Goal: Task Accomplishment & Management: Use online tool/utility

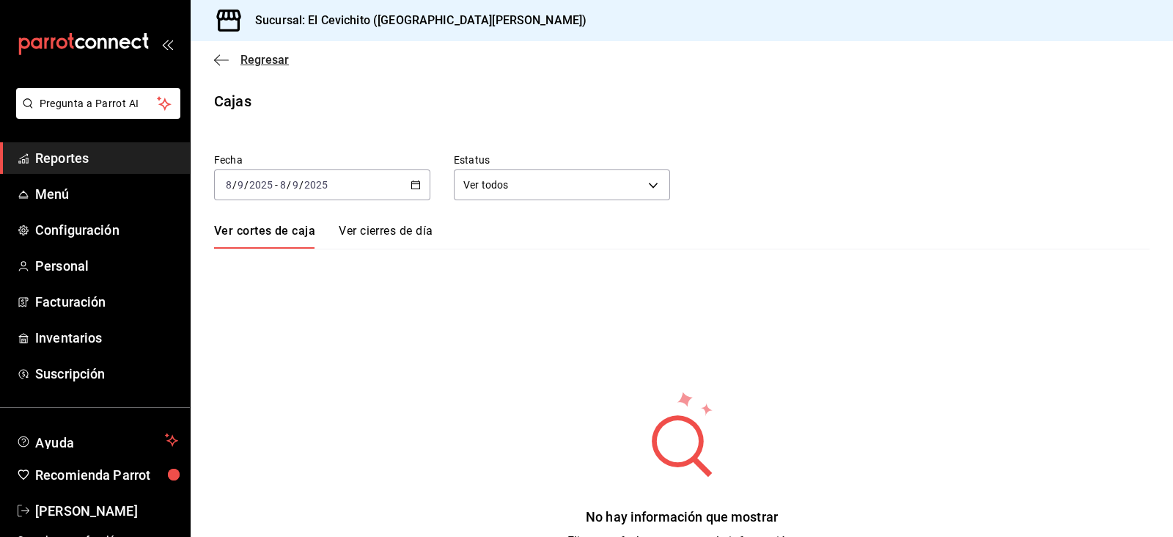
click at [232, 59] on span "Regresar" at bounding box center [251, 60] width 75 height 14
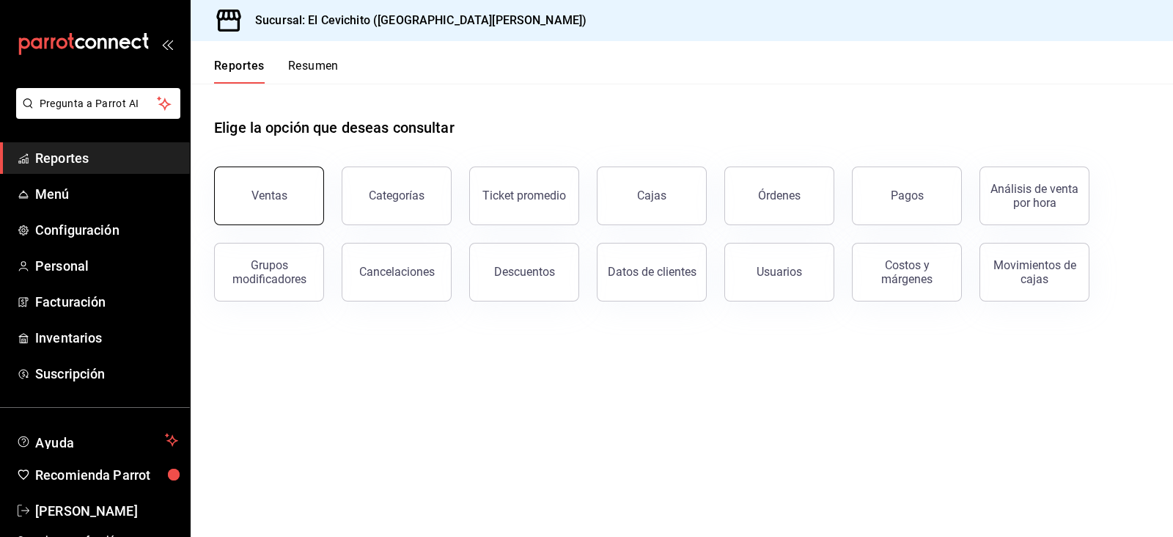
click at [284, 177] on button "Ventas" at bounding box center [269, 195] width 110 height 59
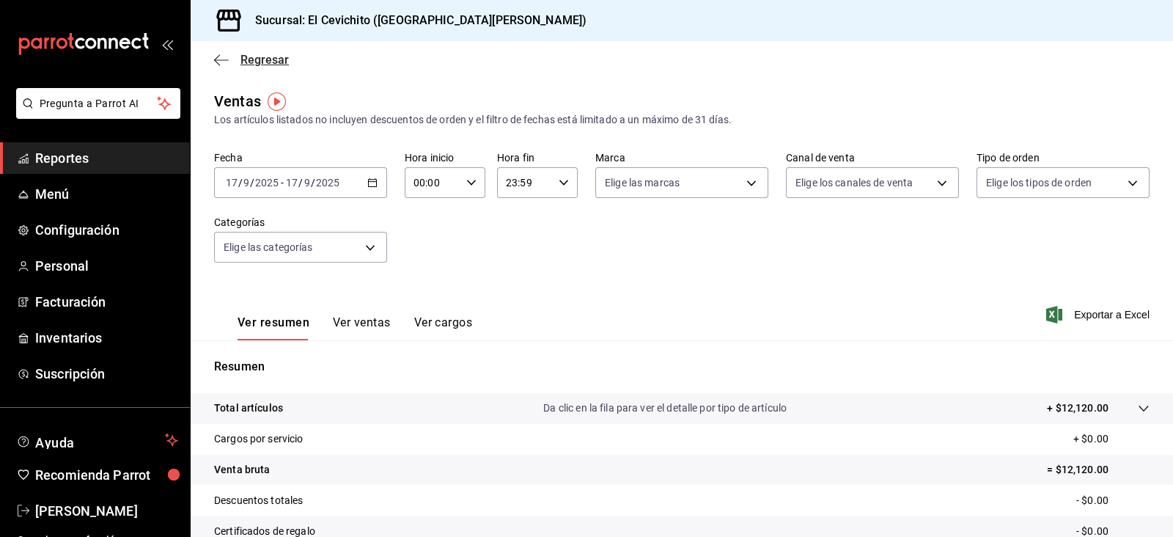
click at [252, 62] on span "Regresar" at bounding box center [264, 60] width 48 height 14
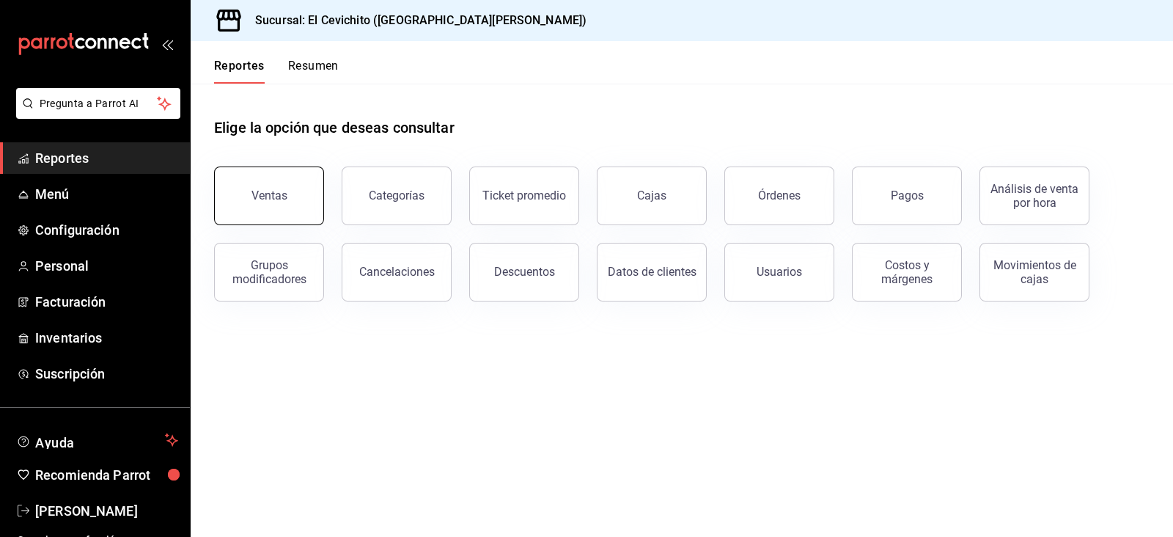
click at [311, 192] on button "Ventas" at bounding box center [269, 195] width 110 height 59
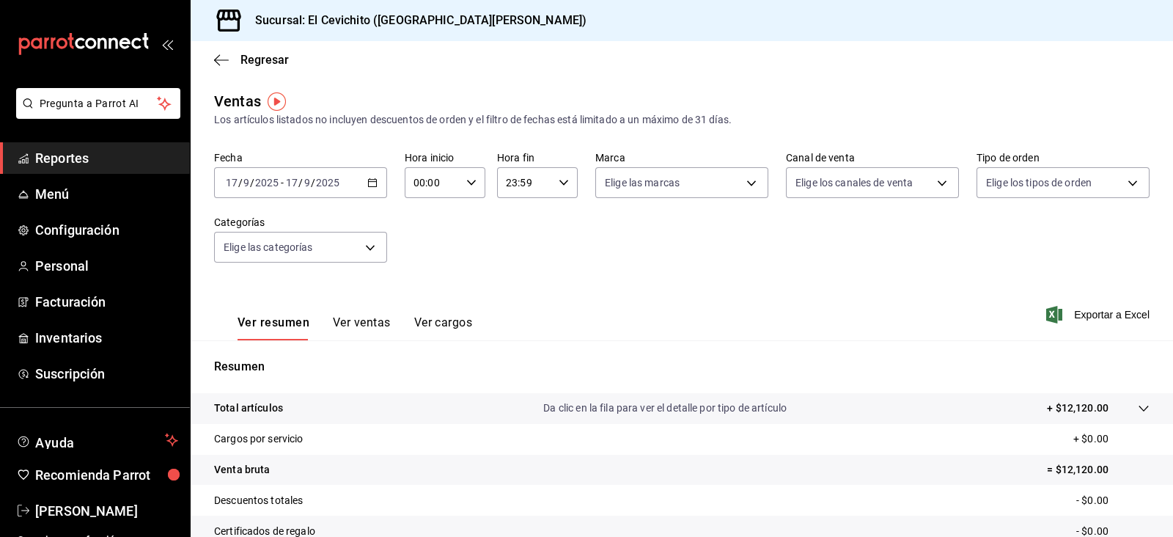
click at [368, 182] on icon "button" at bounding box center [372, 182] width 10 height 10
click at [256, 59] on span "Regresar" at bounding box center [264, 60] width 48 height 14
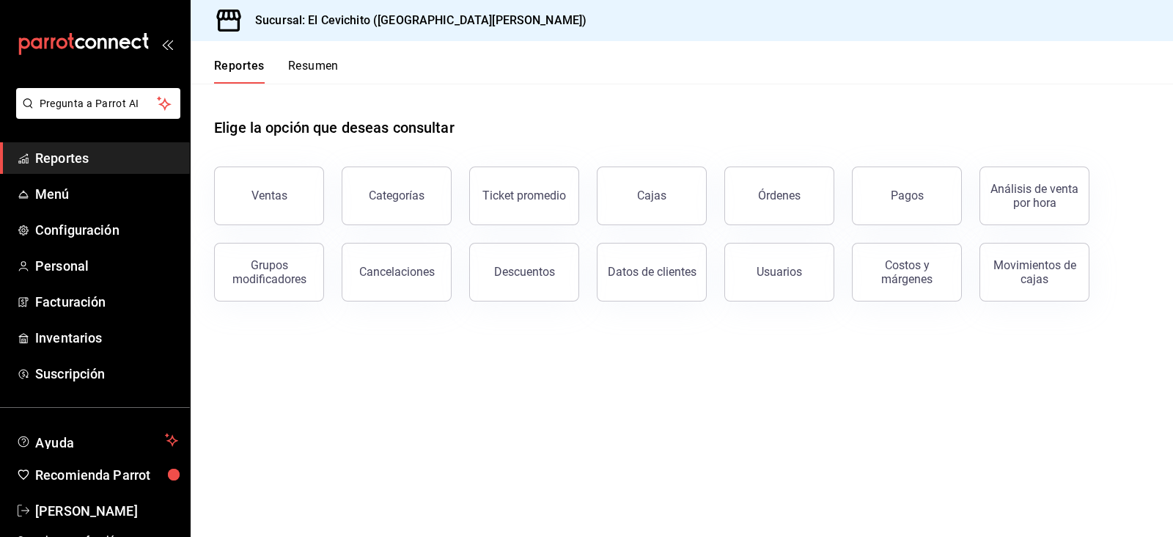
click at [325, 211] on div "Categorías" at bounding box center [388, 187] width 128 height 76
click at [291, 196] on button "Ventas" at bounding box center [269, 195] width 110 height 59
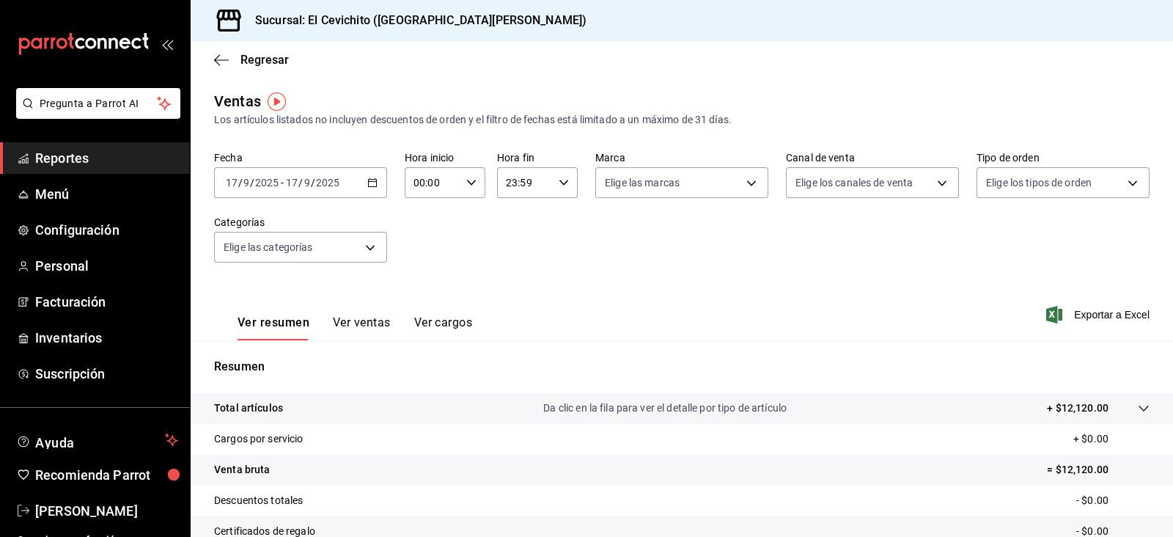
click at [380, 183] on div "[DATE] [DATE] - [DATE] [DATE]" at bounding box center [300, 182] width 173 height 31
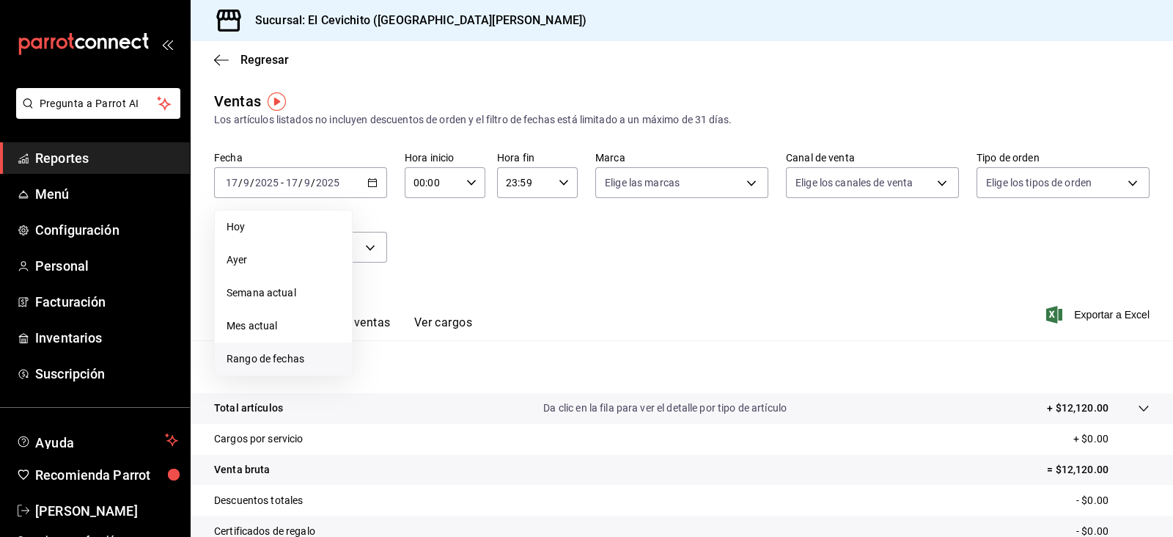
click at [309, 349] on li "Rango de fechas" at bounding box center [283, 358] width 137 height 33
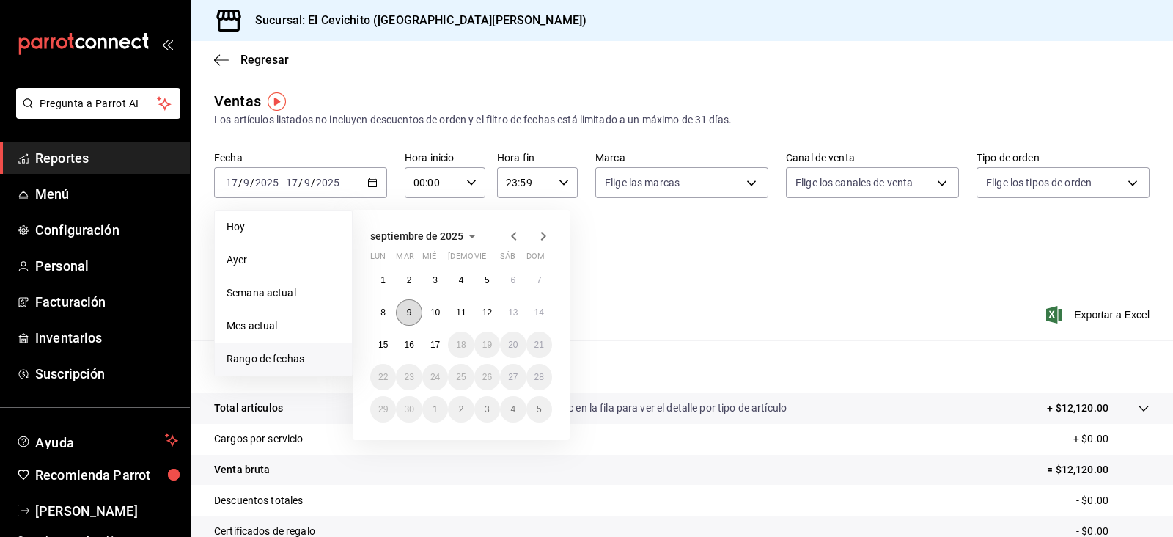
click at [407, 309] on abbr "9" at bounding box center [409, 312] width 5 height 10
click at [382, 343] on abbr "15" at bounding box center [383, 344] width 10 height 10
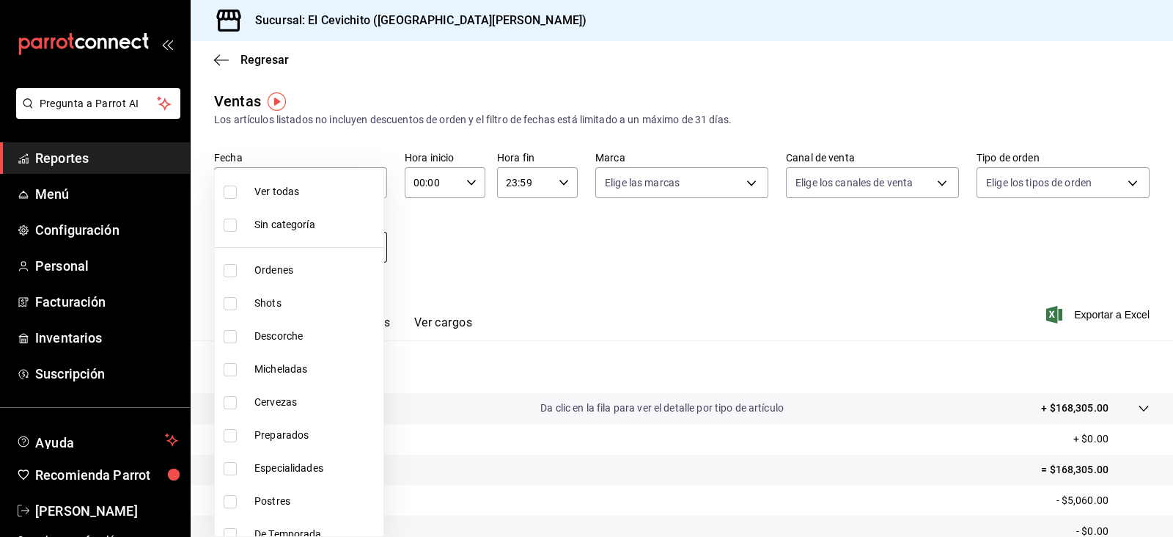
click at [366, 241] on body "Pregunta a Parrot AI Reportes Menú Configuración Personal Facturación Inventari…" at bounding box center [586, 268] width 1173 height 537
click at [301, 306] on span "Shots" at bounding box center [315, 302] width 123 height 15
type input "687674ed-7dad-42c9-8578-0bc38cb2a498"
checkbox input "true"
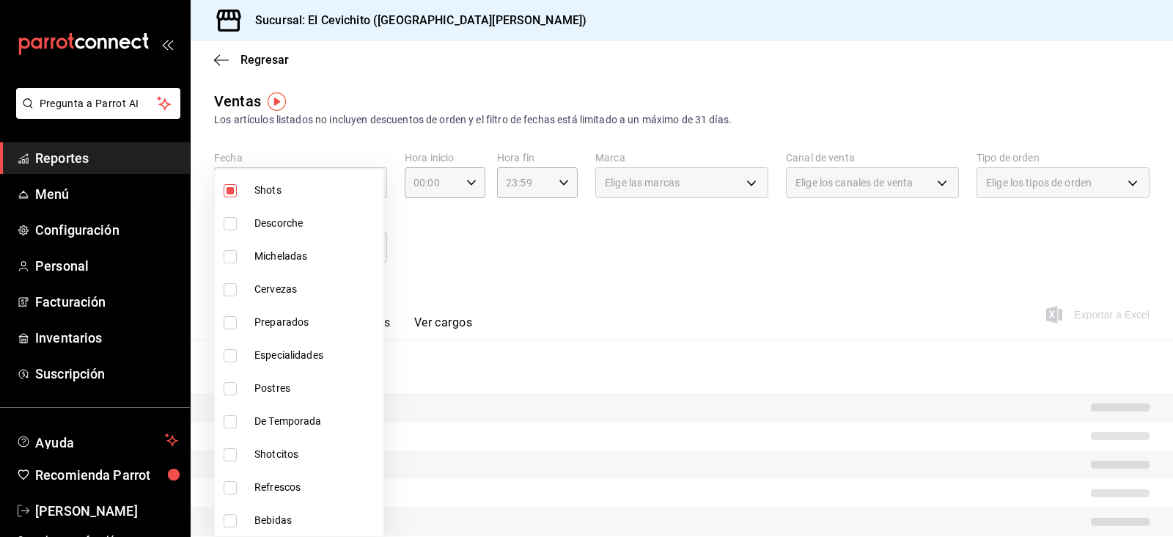
scroll to position [114, 0]
click at [301, 321] on span "Preparados" at bounding box center [315, 320] width 123 height 15
type input "687674ed-7dad-42c9-8578-0bc38cb2a498,eac22d54-664c-4851-8c34-bcfaef3bfeca"
checkbox input "true"
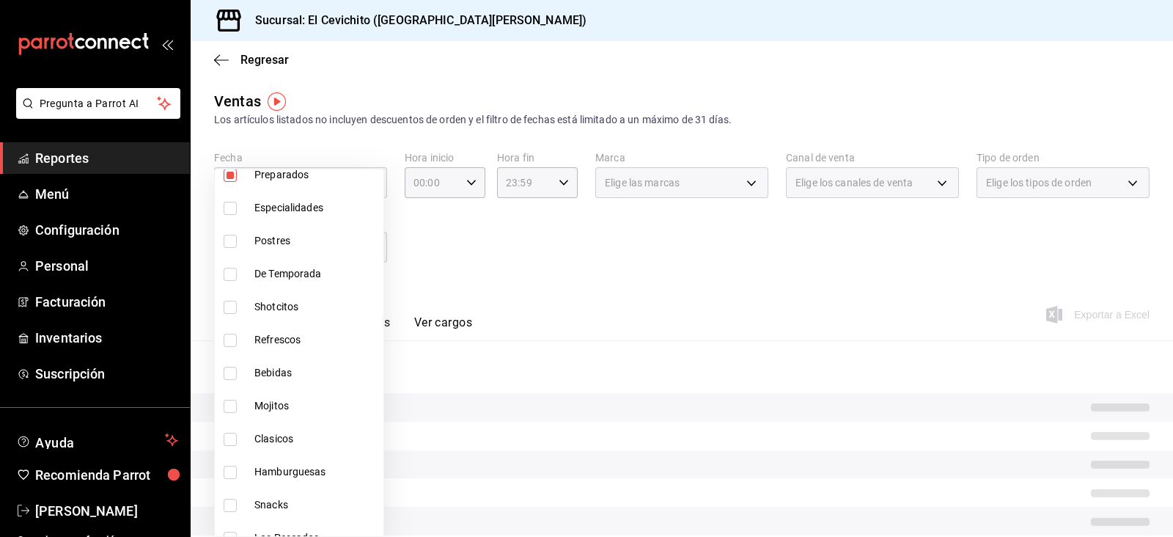
scroll to position [262, 0]
click at [301, 300] on span "Shotcitos" at bounding box center [315, 305] width 123 height 15
type input "687674ed-7dad-42c9-8578-0bc38cb2a498,eac22d54-664c-4851-8c34-bcfaef3bfeca,3b0af…"
checkbox input "true"
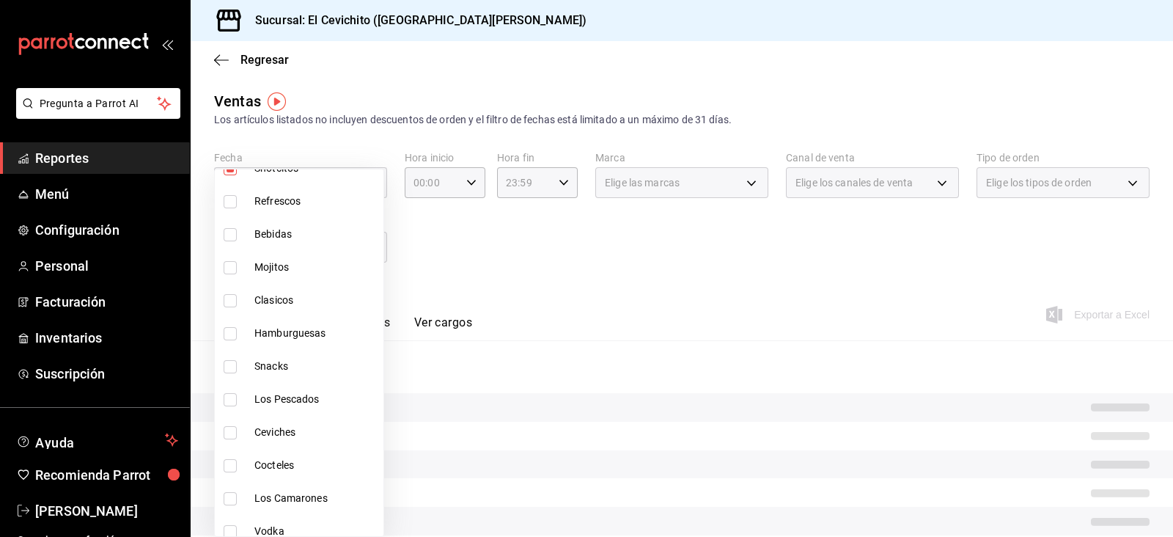
scroll to position [401, 0]
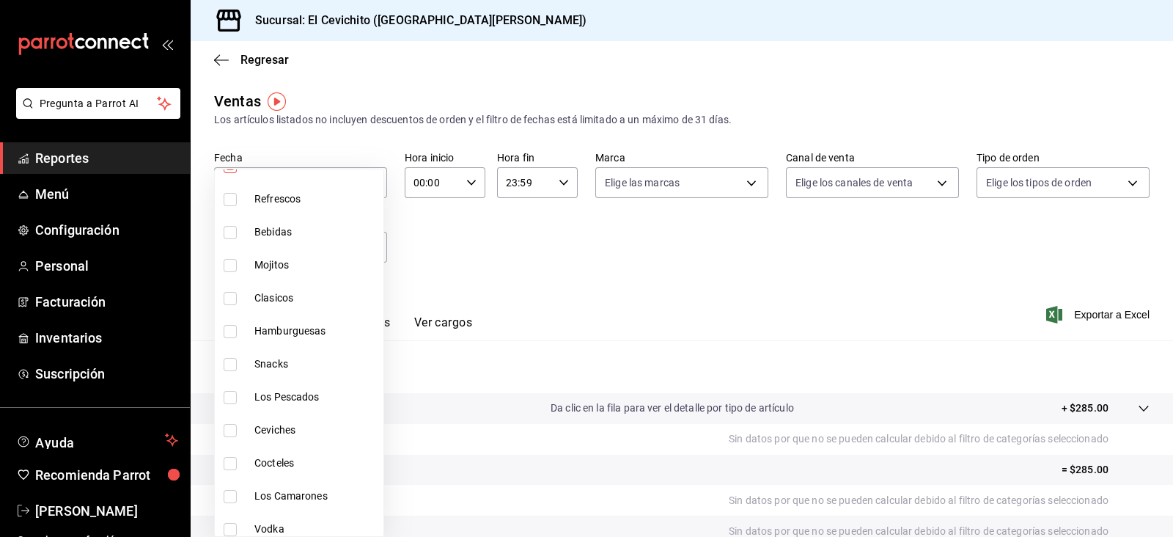
click at [306, 264] on span "Mojitos" at bounding box center [315, 264] width 123 height 15
type input "687674ed-7dad-42c9-8578-0bc38cb2a498,eac22d54-664c-4851-8c34-bcfaef3bfeca,3b0af…"
checkbox input "true"
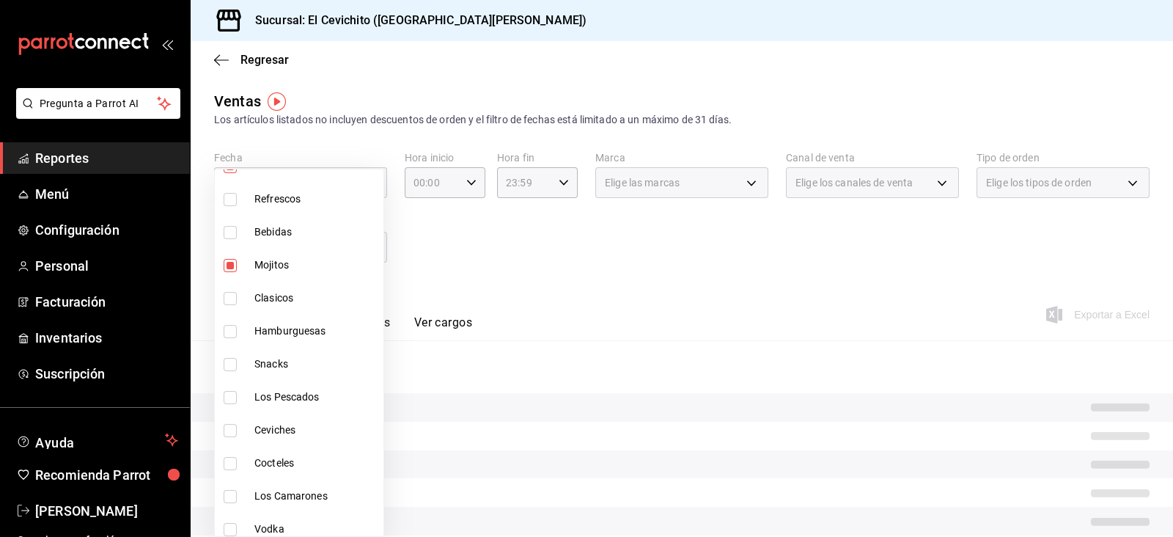
click at [304, 283] on li "Clasicos" at bounding box center [299, 297] width 169 height 33
type input "687674ed-7dad-42c9-8578-0bc38cb2a498,eac22d54-664c-4851-8c34-bcfaef3bfeca,3b0af…"
checkbox input "true"
click at [303, 317] on li "Hamburguesas" at bounding box center [299, 330] width 169 height 33
type input "687674ed-7dad-42c9-8578-0bc38cb2a498,eac22d54-664c-4851-8c34-bcfaef3bfeca,3b0af…"
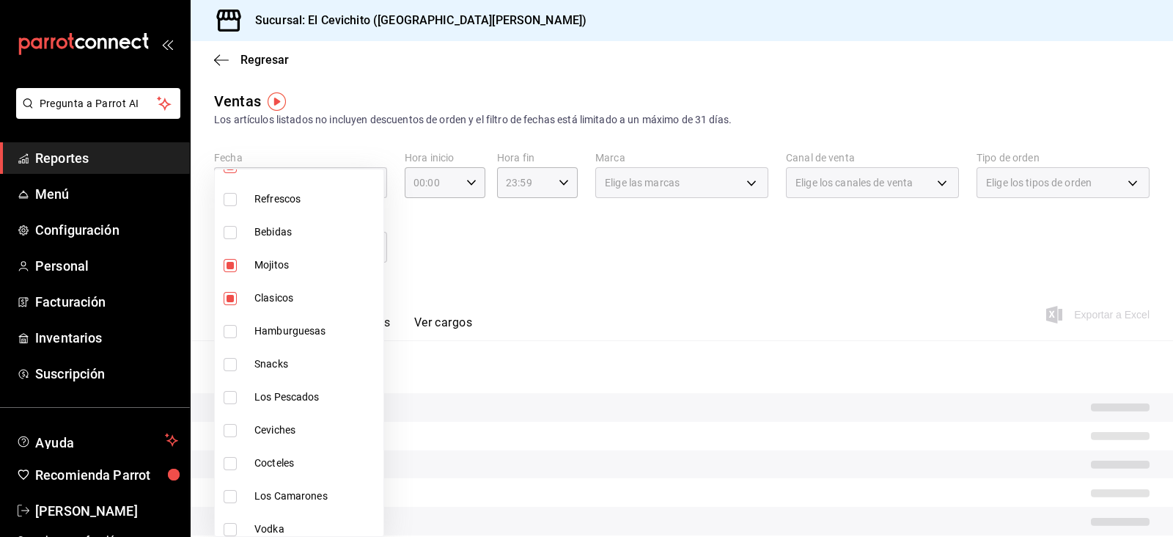
checkbox input "true"
click at [298, 352] on li "Snacks" at bounding box center [299, 363] width 169 height 33
type input "687674ed-7dad-42c9-8578-0bc38cb2a498,eac22d54-664c-4851-8c34-bcfaef3bfeca,3b0af…"
checkbox input "true"
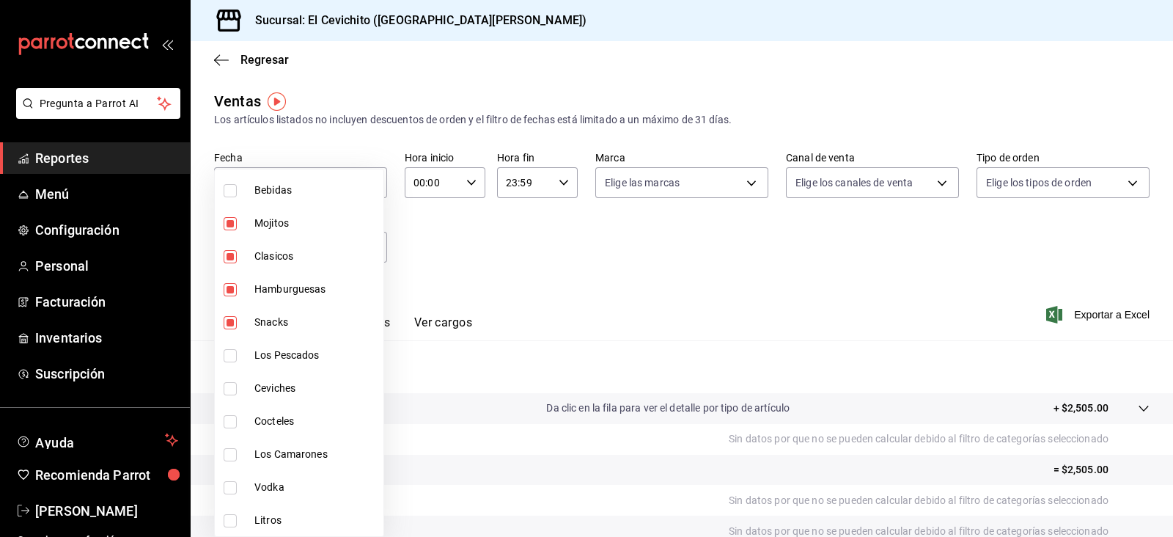
click at [299, 479] on span "Vodka" at bounding box center [315, 486] width 123 height 15
type input "687674ed-7dad-42c9-8578-0bc38cb2a498,eac22d54-664c-4851-8c34-bcfaef3bfeca,3b0af…"
checkbox input "true"
click at [660, 309] on div at bounding box center [586, 268] width 1173 height 537
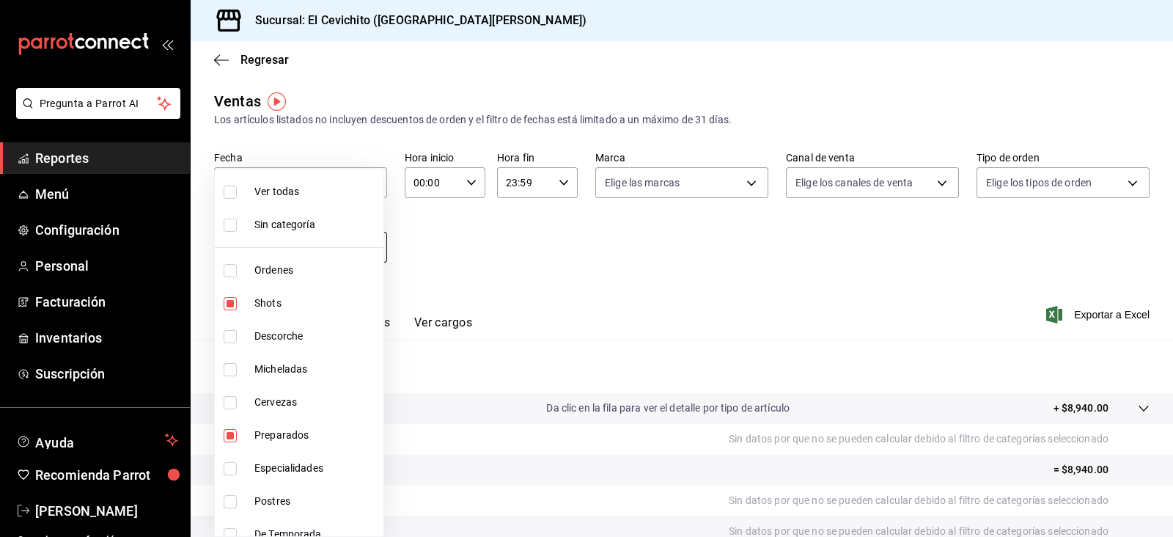
click at [380, 251] on body "Pregunta a Parrot AI Reportes Menú Configuración Personal Facturación Inventari…" at bounding box center [586, 268] width 1173 height 537
click at [462, 317] on div at bounding box center [586, 268] width 1173 height 537
click at [378, 248] on body "Pregunta a Parrot AI Reportes Menú Configuración Personal Facturación Inventari…" at bounding box center [586, 268] width 1173 height 537
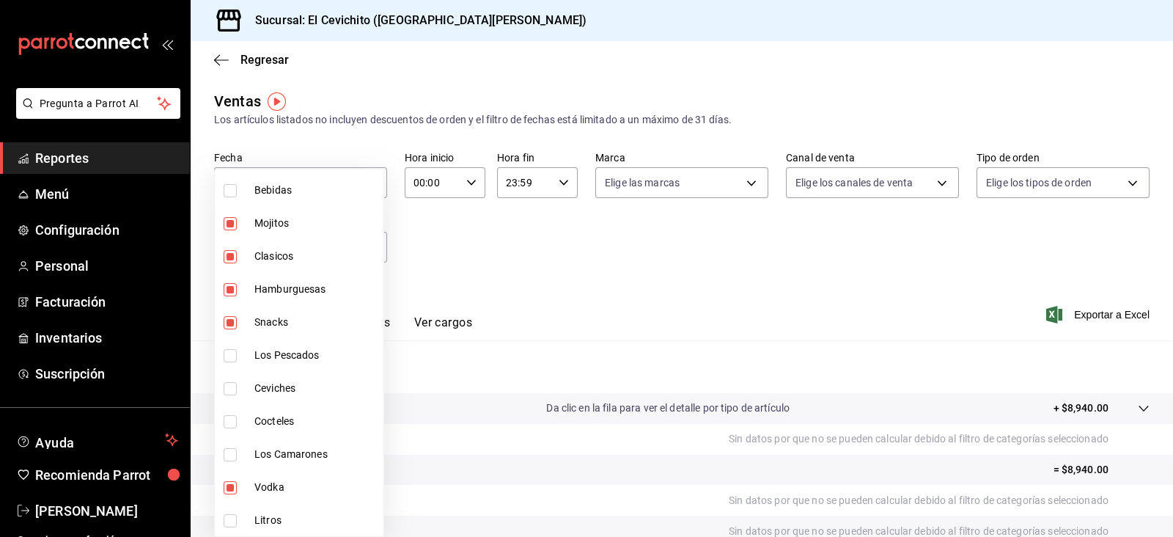
scroll to position [443, 0]
click at [712, 323] on div at bounding box center [586, 268] width 1173 height 537
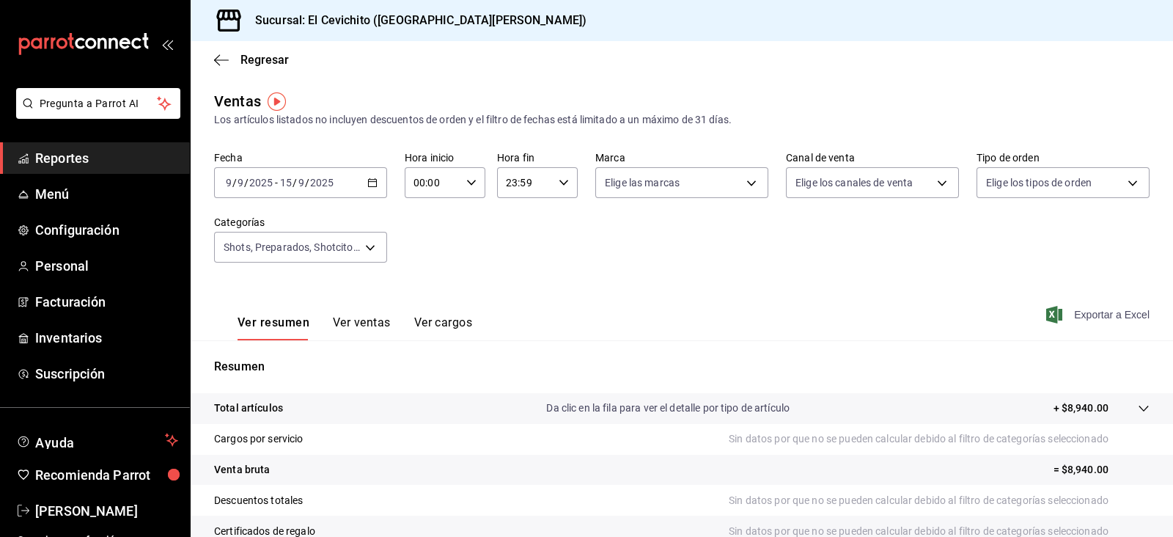
click at [1053, 317] on span "Exportar a Excel" at bounding box center [1099, 315] width 100 height 18
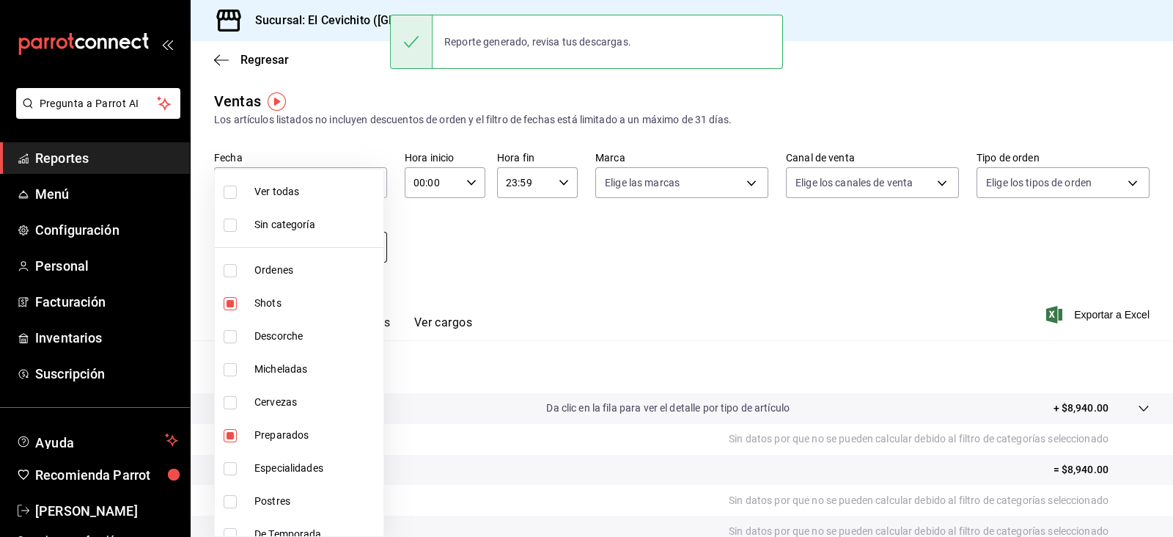
click at [364, 243] on body "Pregunta a Parrot AI Reportes Menú Configuración Personal Facturación Inventari…" at bounding box center [586, 268] width 1173 height 537
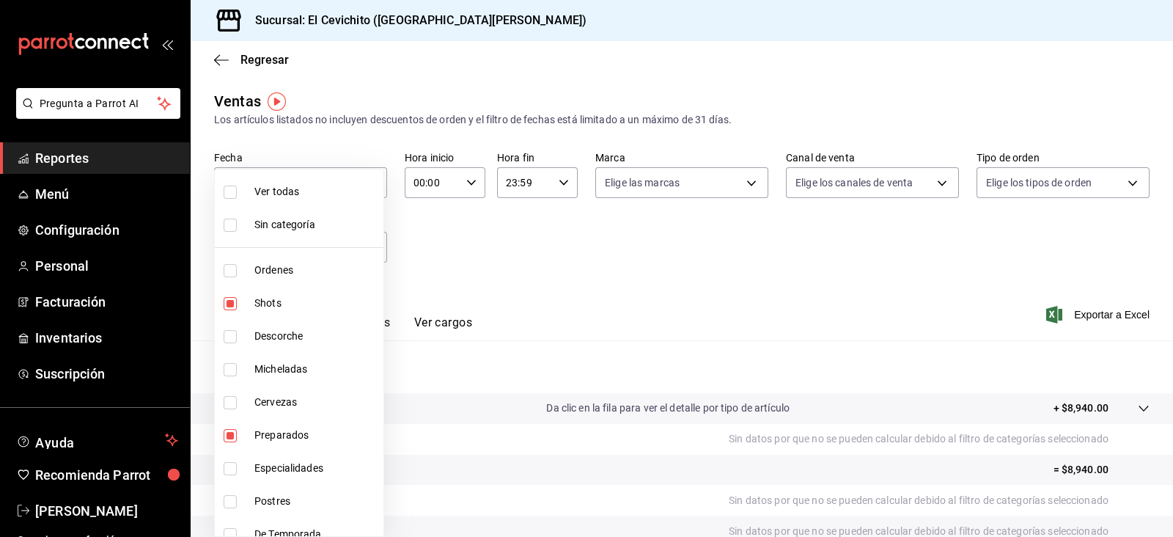
click at [292, 303] on span "Shots" at bounding box center [315, 302] width 123 height 15
type input "eac22d54-664c-4851-8c34-bcfaef3bfeca,3b0afa47-4548-4f8c-8607-83e81fa81f10,37bb8…"
checkbox input "false"
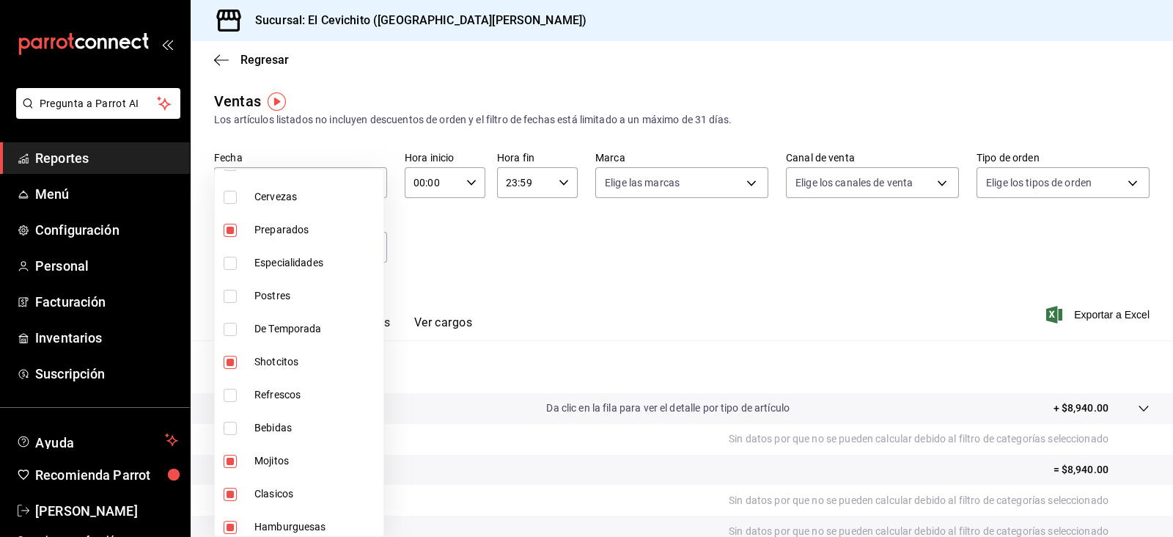
scroll to position [207, 0]
click at [291, 347] on li "Shotcitos" at bounding box center [299, 360] width 169 height 33
type input "eac22d54-664c-4851-8c34-bcfaef3bfeca,37bb8f61-35a9-49e9-a3f9-fac280aa0bad,93f83…"
checkbox input "false"
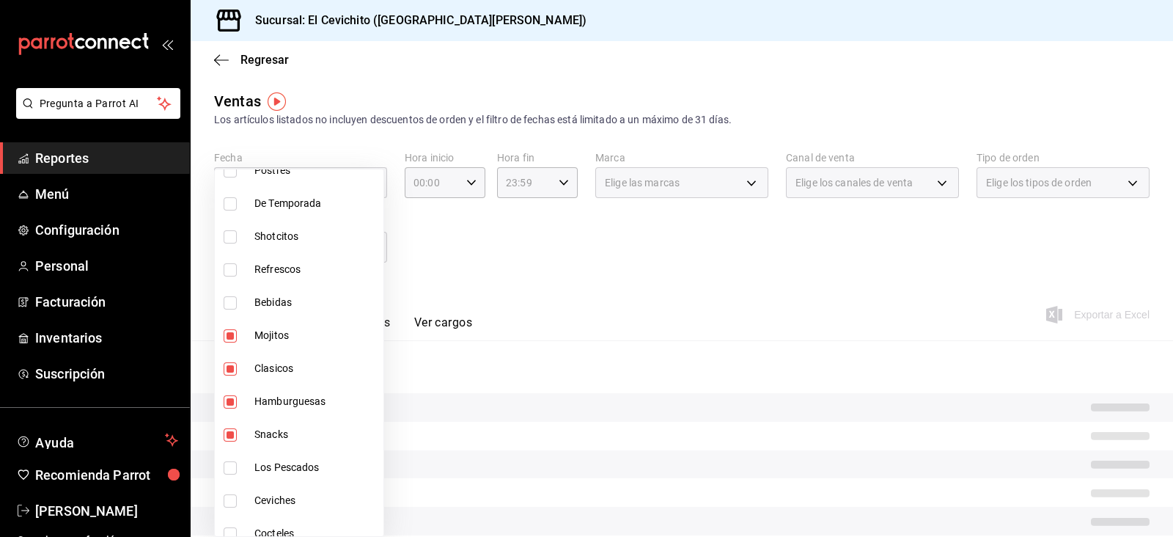
scroll to position [335, 0]
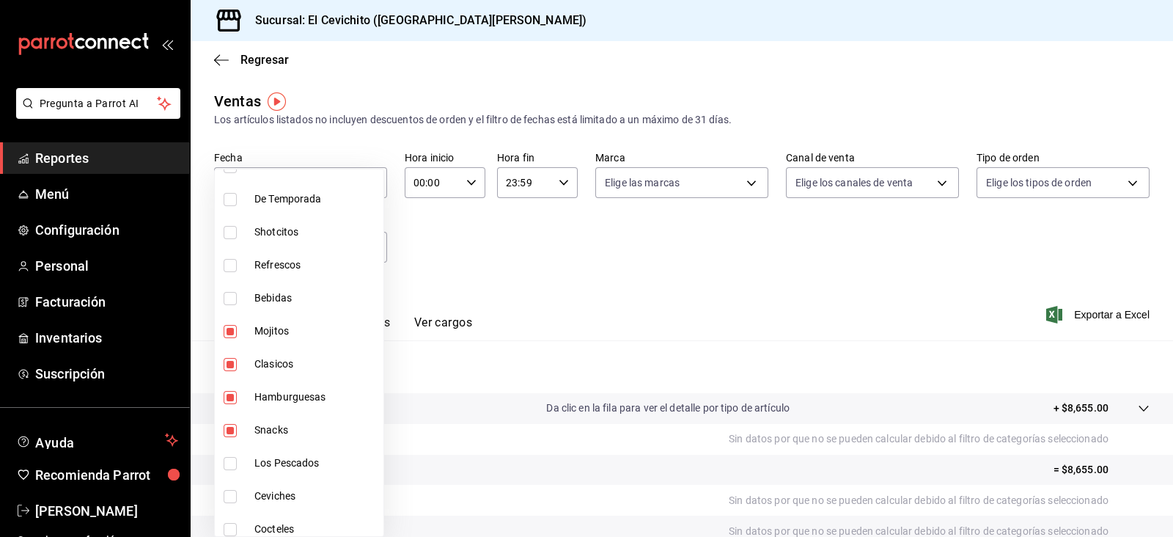
click at [281, 394] on span "Hamburguesas" at bounding box center [315, 396] width 123 height 15
type input "eac22d54-664c-4851-8c34-bcfaef3bfeca,37bb8f61-35a9-49e9-a3f9-fac280aa0bad,93f83…"
checkbox input "false"
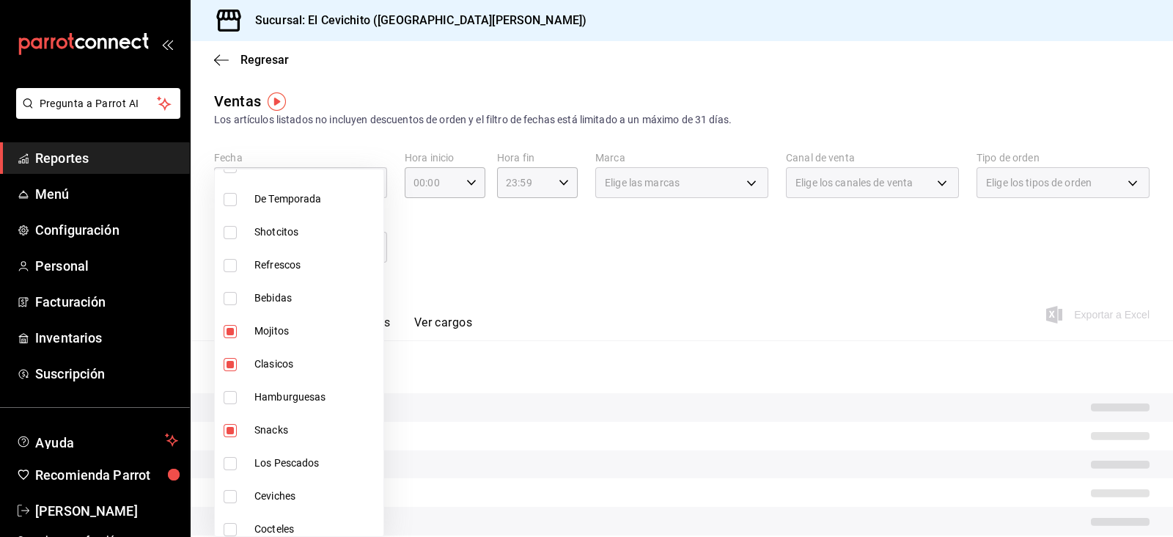
click at [279, 425] on span "Snacks" at bounding box center [315, 429] width 123 height 15
type input "eac22d54-664c-4851-8c34-bcfaef3bfeca,37bb8f61-35a9-49e9-a3f9-fac280aa0bad,93f83…"
checkbox input "false"
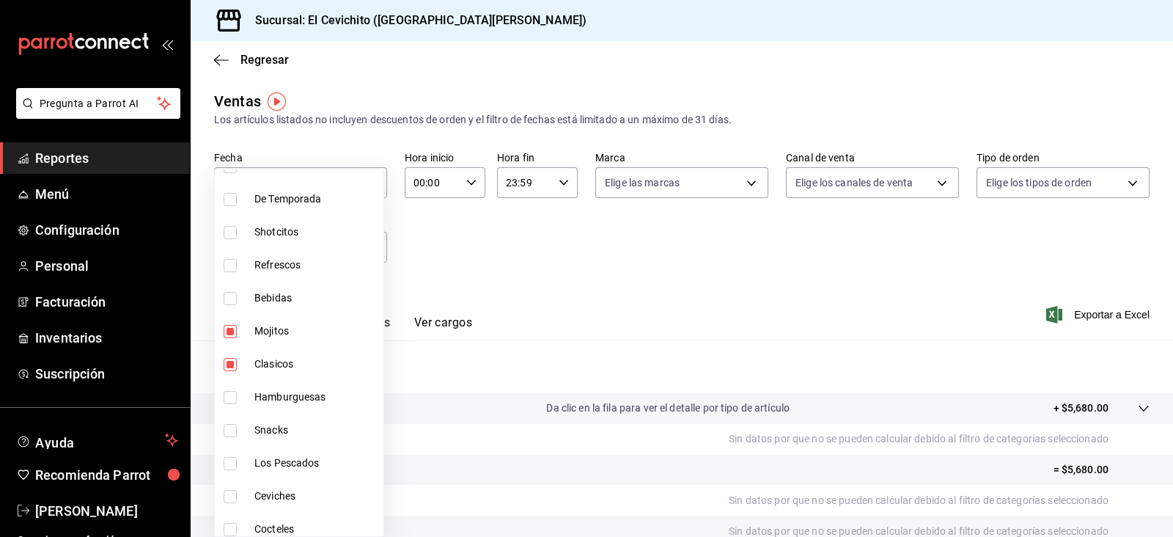
click at [1038, 305] on div at bounding box center [586, 268] width 1173 height 537
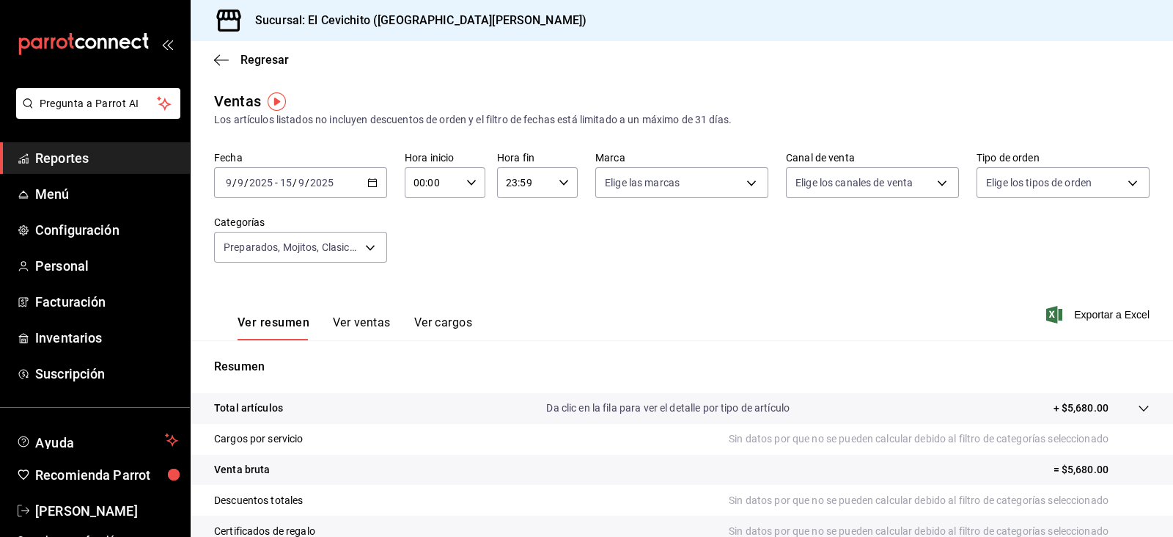
click at [1046, 313] on icon "button" at bounding box center [1054, 315] width 16 height 18
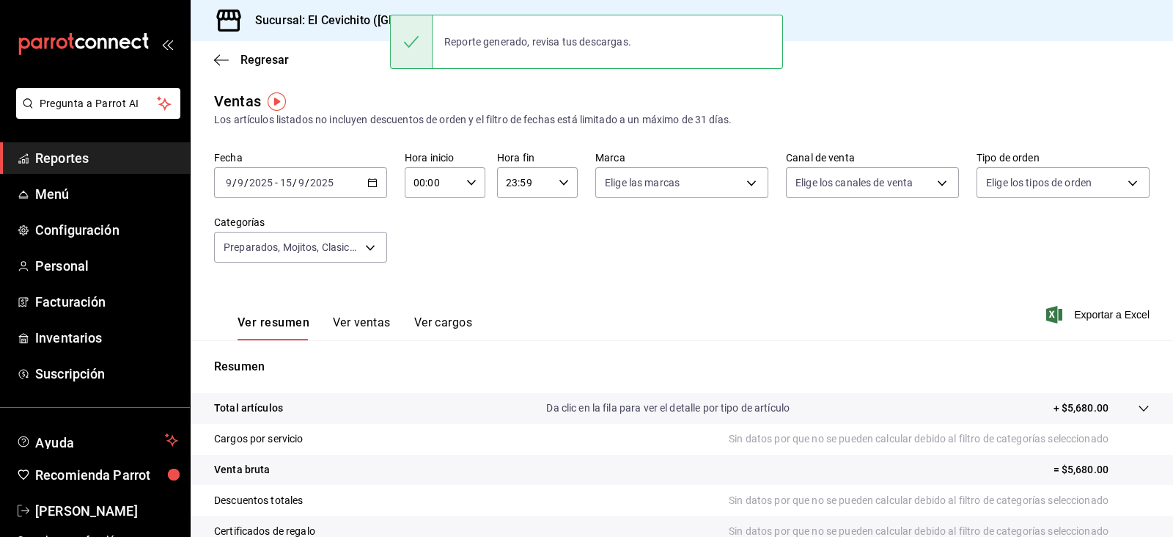
click at [369, 181] on icon "button" at bounding box center [372, 182] width 10 height 10
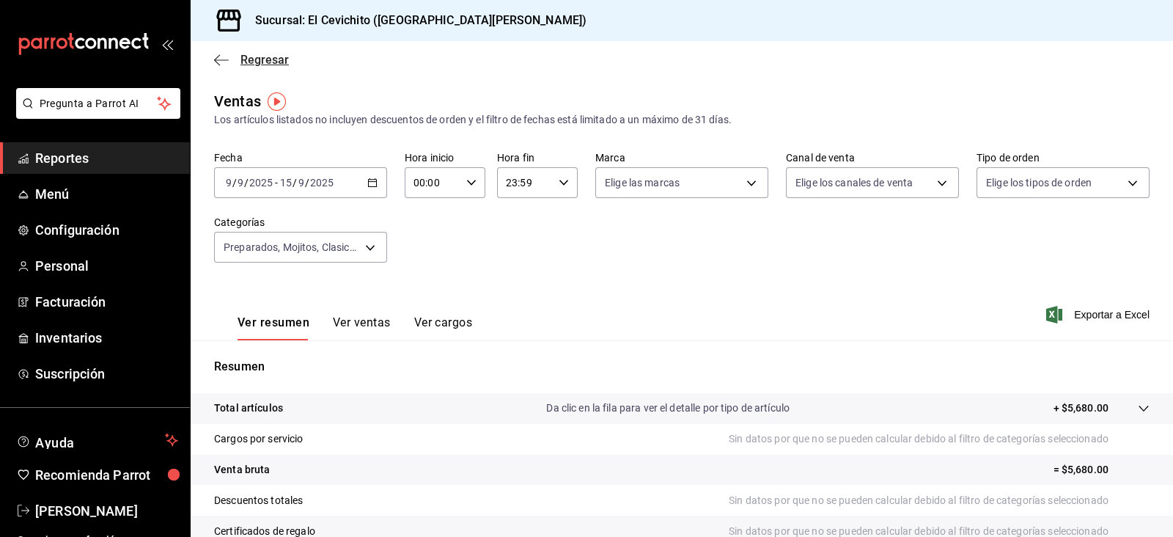
click at [242, 55] on span "Regresar" at bounding box center [264, 60] width 48 height 14
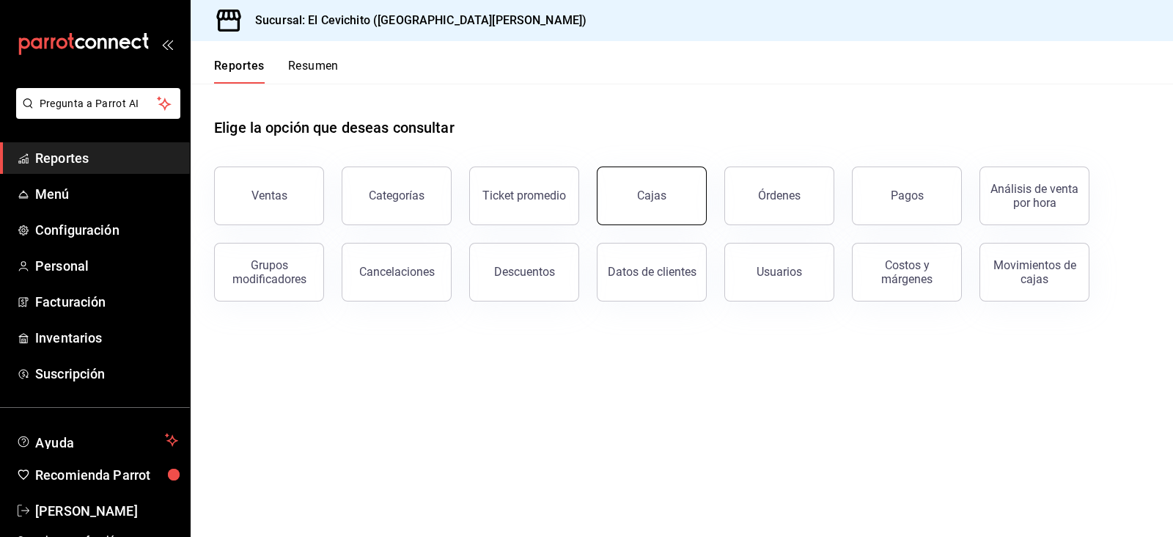
click at [688, 209] on link "Cajas" at bounding box center [652, 195] width 110 height 59
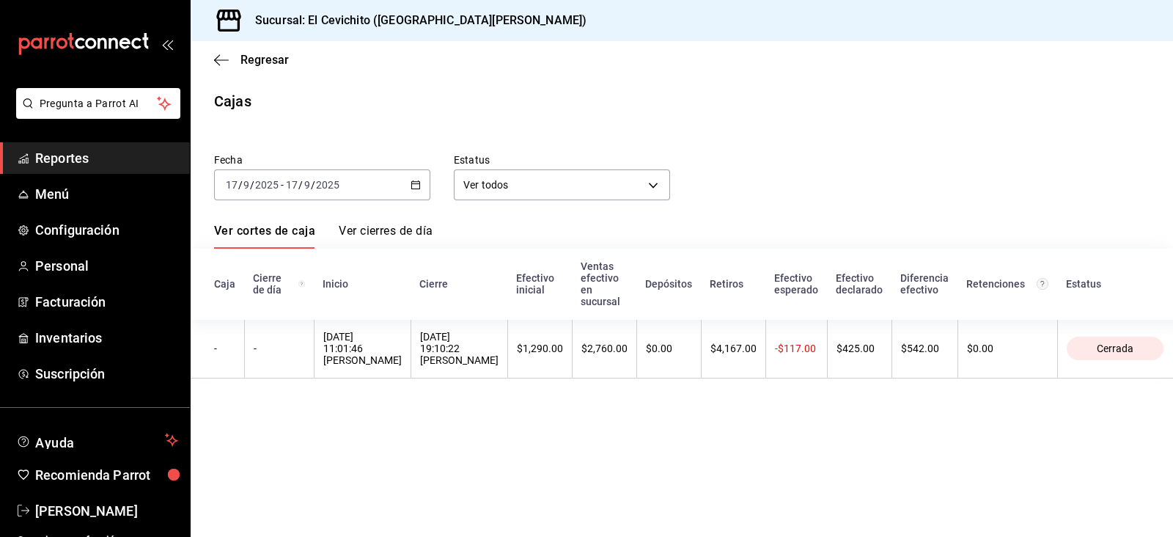
click at [410, 180] on div "[DATE] [DATE] - [DATE] [DATE]" at bounding box center [322, 184] width 216 height 31
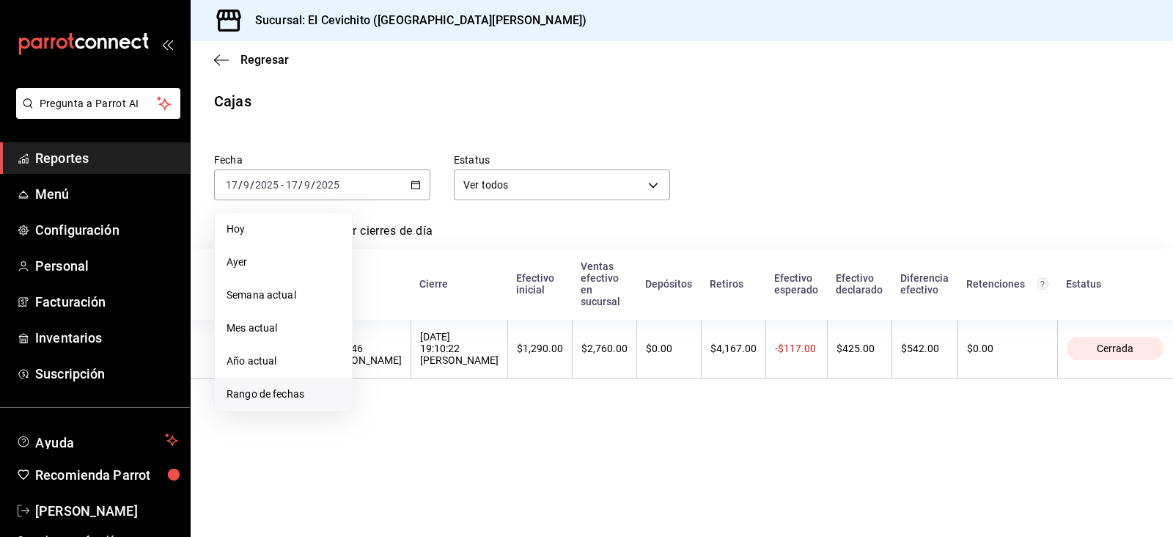
click at [304, 401] on span "Rango de fechas" at bounding box center [284, 393] width 114 height 15
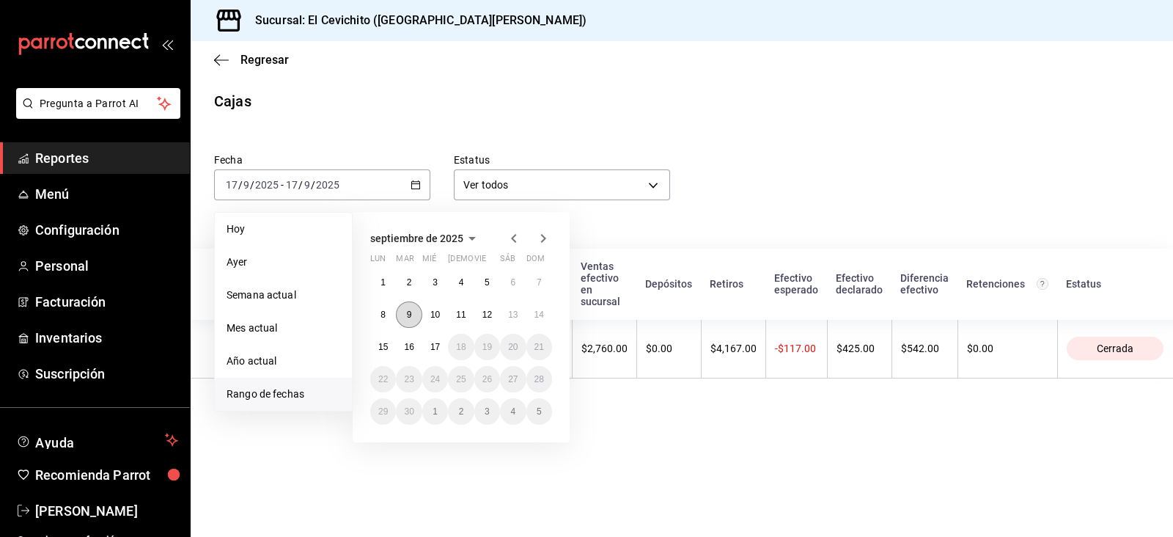
click at [418, 320] on button "9" at bounding box center [409, 314] width 26 height 26
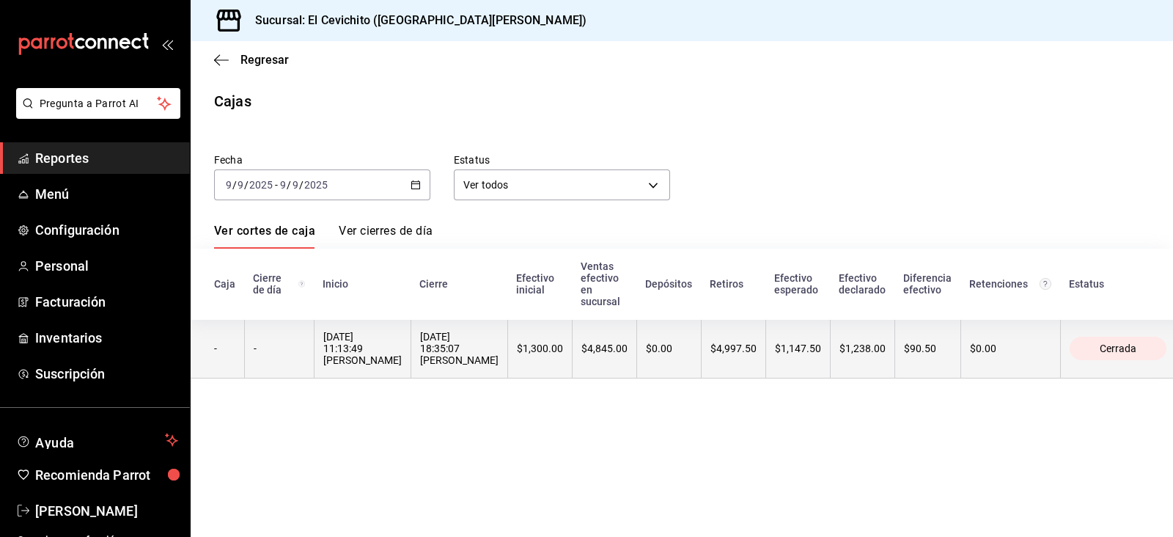
click at [420, 334] on div "[DATE] 18:35:07 [PERSON_NAME]" at bounding box center [459, 348] width 78 height 35
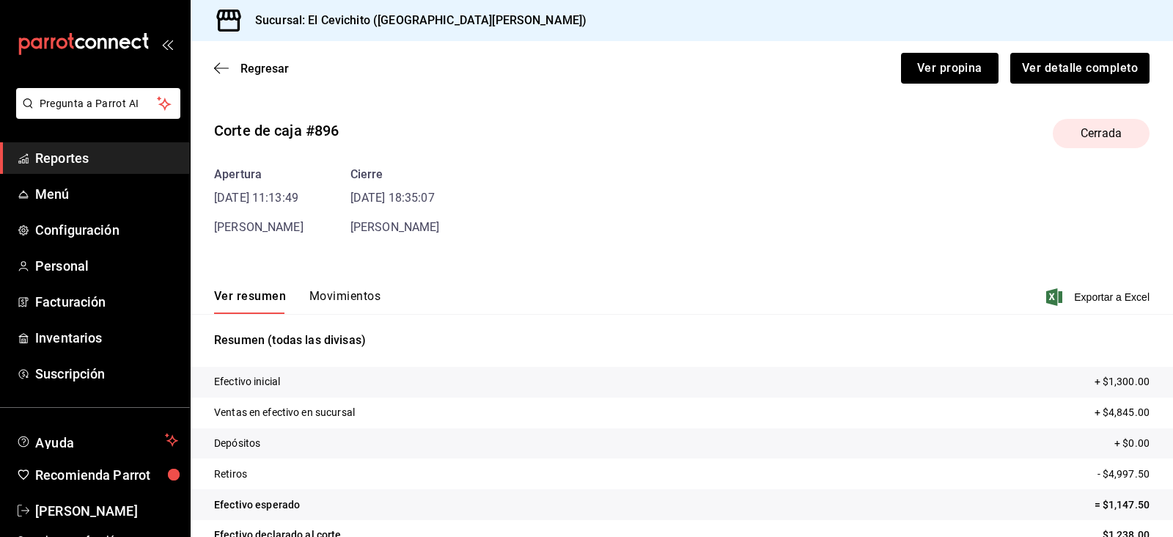
click at [362, 238] on div "Corte de caja #896 Cerrada Apertura [DATE] 11:13:49 [PERSON_NAME] Cierre [DATE]…" at bounding box center [682, 352] width 982 height 491
click at [353, 292] on button "Movimientos" at bounding box center [344, 301] width 71 height 25
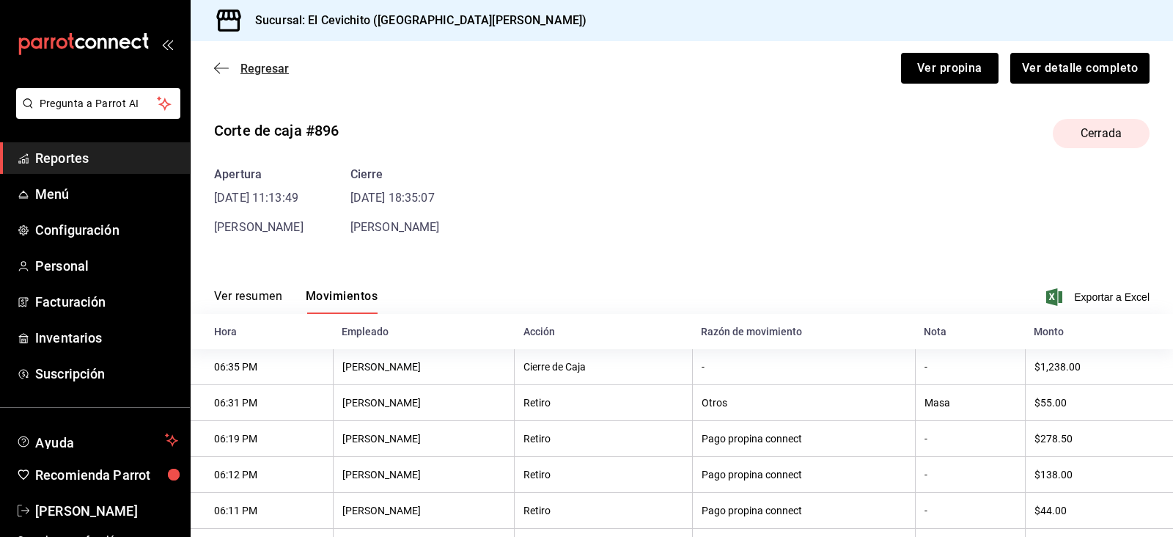
click at [271, 67] on span "Regresar" at bounding box center [264, 69] width 48 height 14
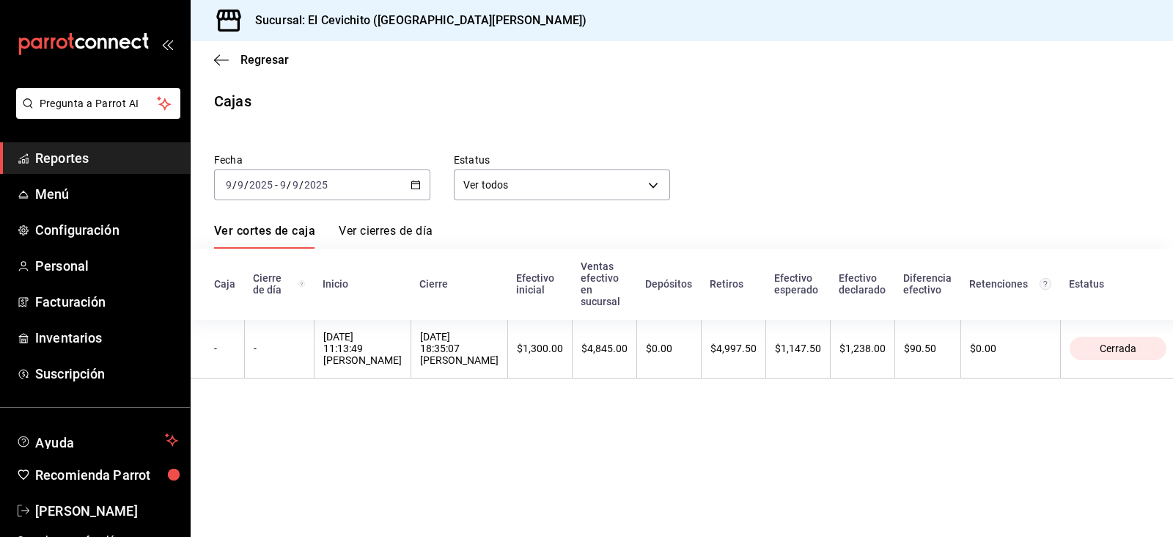
click at [427, 190] on div "[DATE] [DATE] - [DATE] [DATE]" at bounding box center [322, 184] width 216 height 31
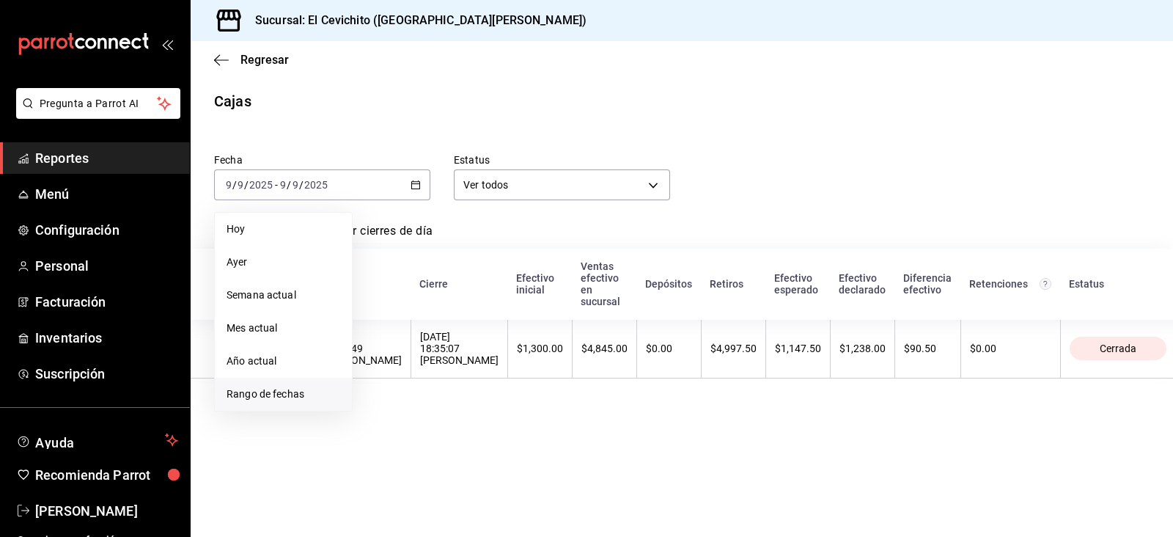
click at [325, 383] on li "Rango de fechas" at bounding box center [283, 394] width 137 height 33
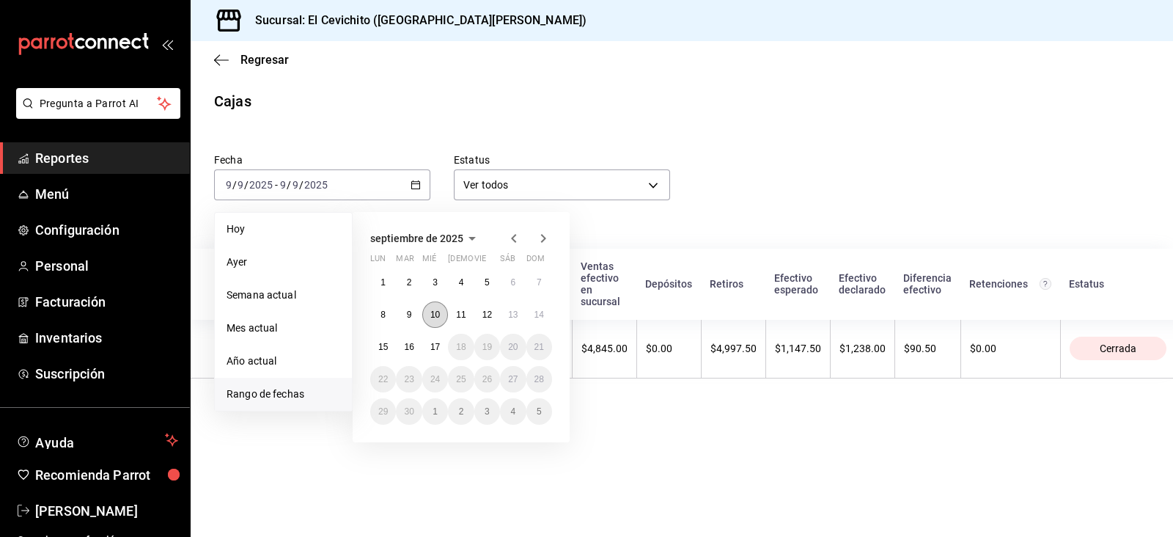
click at [437, 312] on abbr "10" at bounding box center [435, 314] width 10 height 10
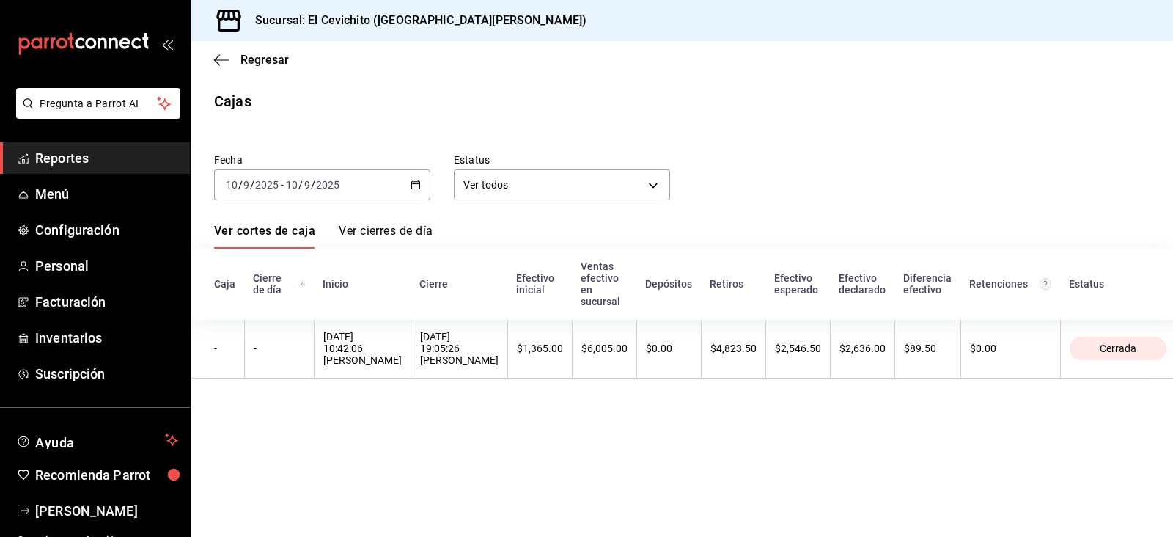
click at [436, 348] on div "[DATE] 19:05:26 [PERSON_NAME]" at bounding box center [459, 348] width 78 height 35
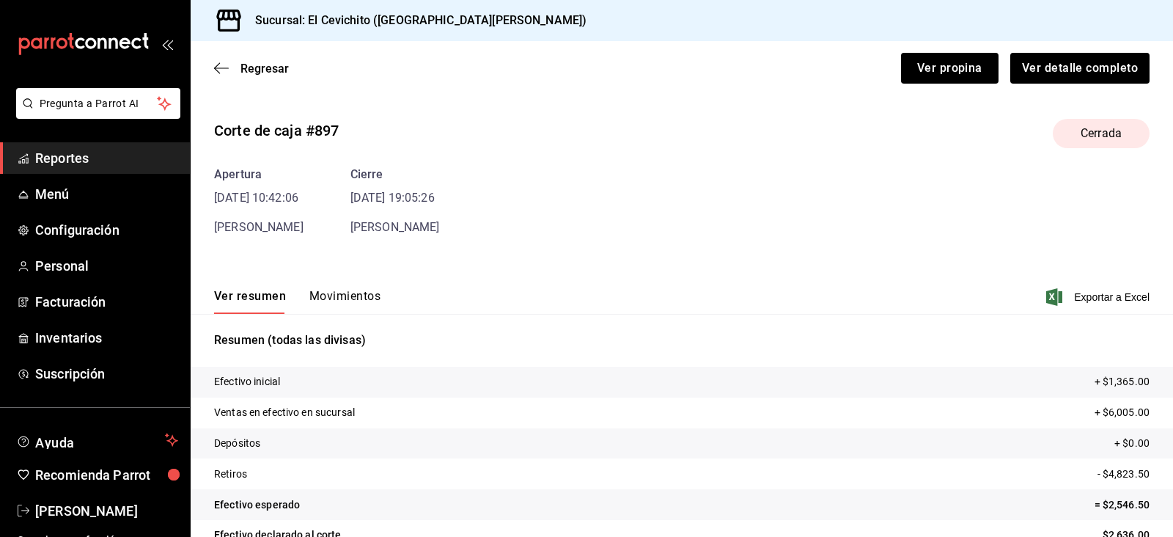
click at [359, 293] on button "Movimientos" at bounding box center [344, 301] width 71 height 25
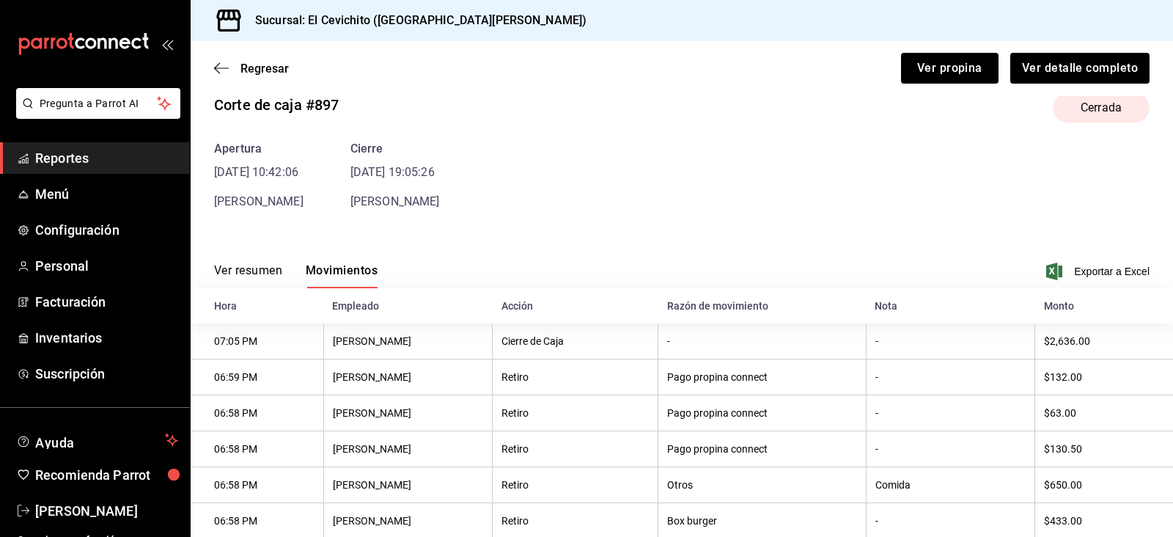
scroll to position [21, 0]
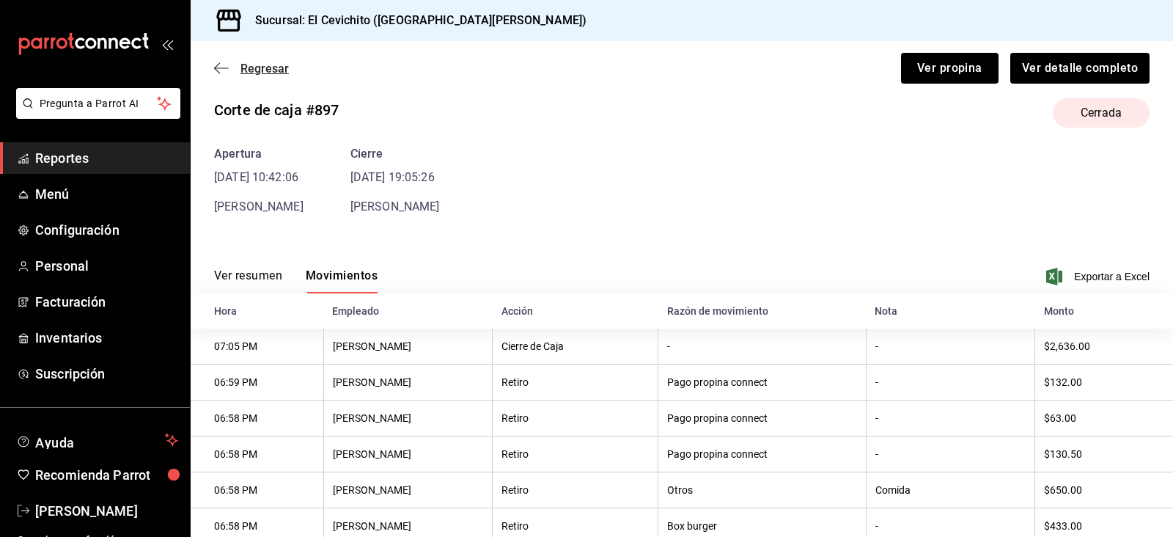
click at [252, 64] on span "Regresar" at bounding box center [264, 69] width 48 height 14
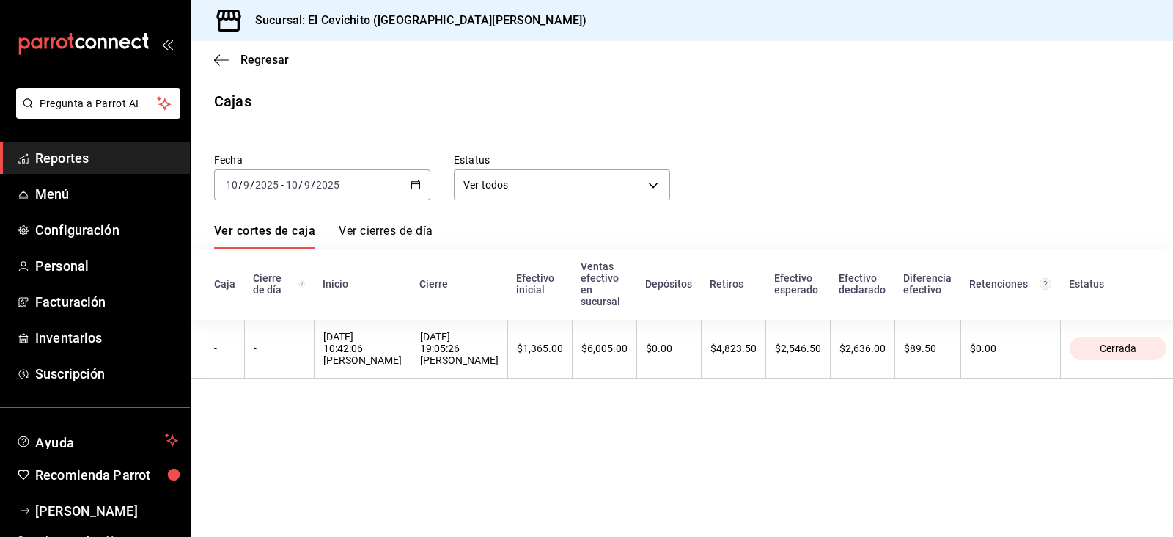
click at [416, 178] on div "[DATE] [DATE] - [DATE] [DATE]" at bounding box center [322, 184] width 216 height 31
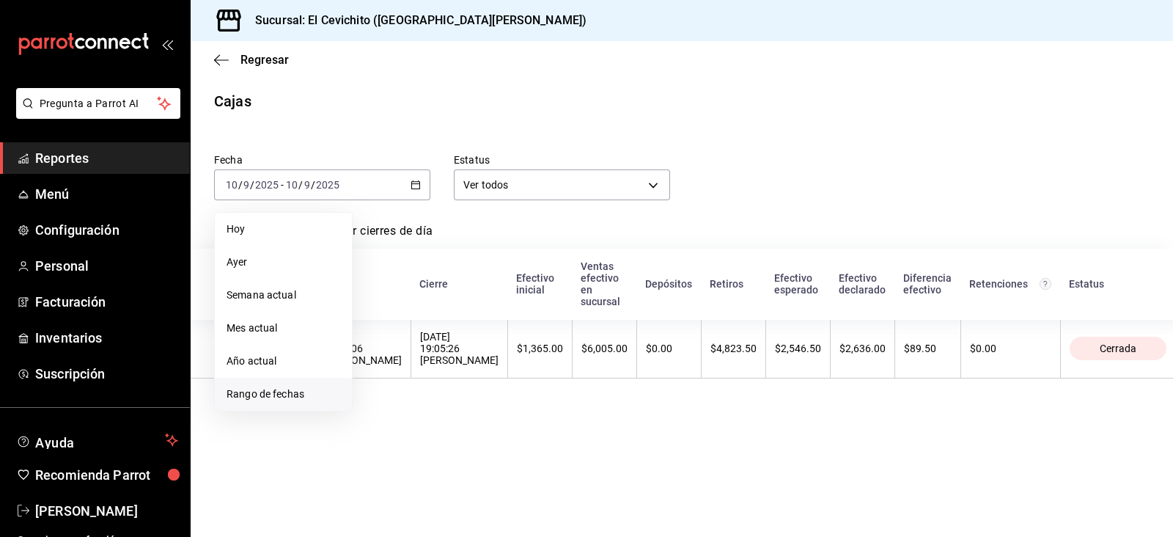
click at [301, 387] on span "Rango de fechas" at bounding box center [284, 393] width 114 height 15
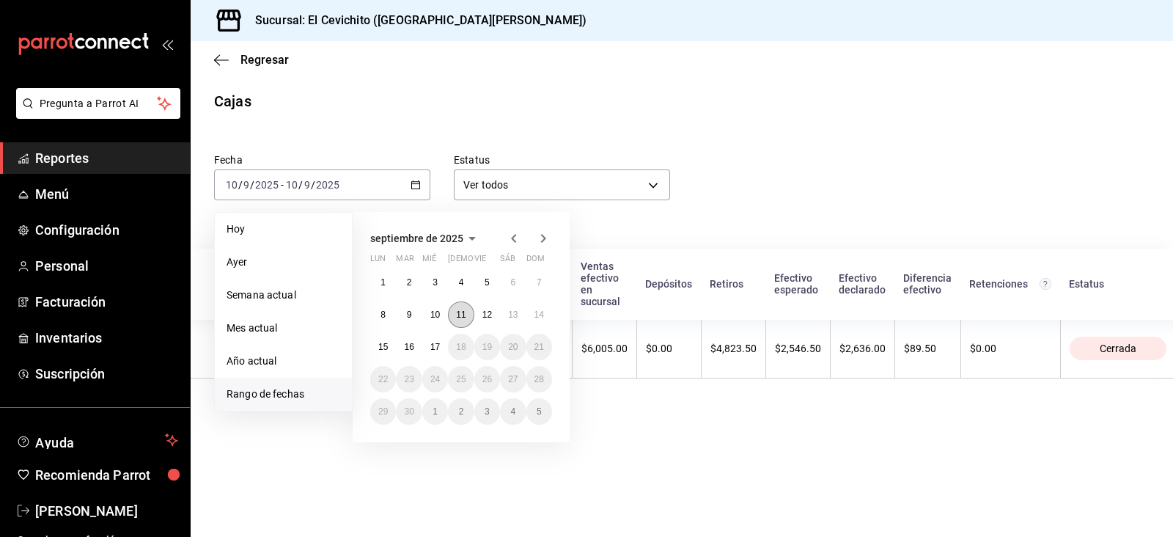
click at [469, 319] on button "11" at bounding box center [461, 314] width 26 height 26
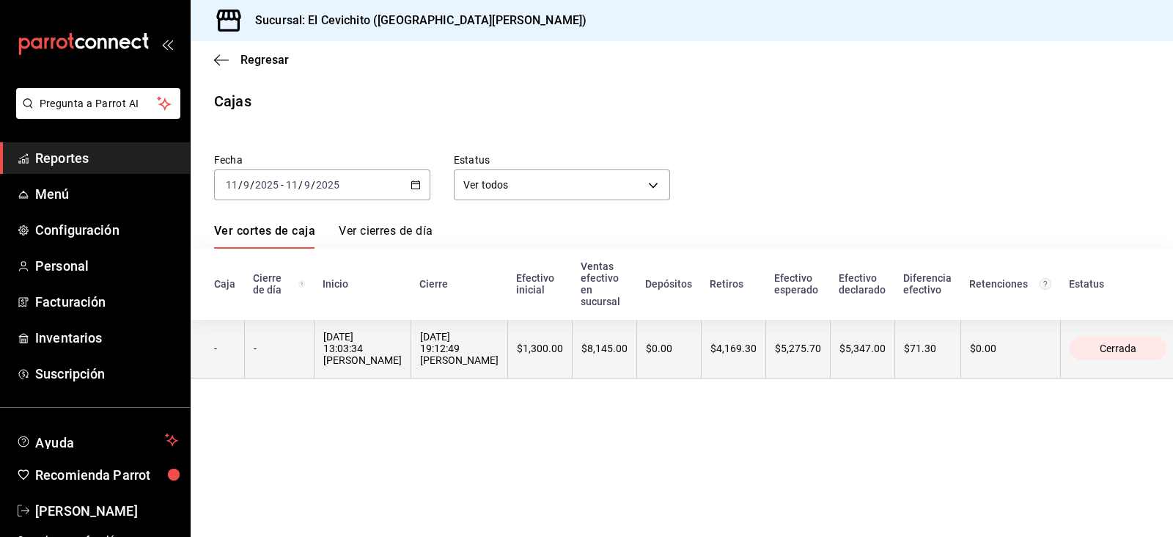
click at [463, 336] on div "[DATE] 19:12:49 [PERSON_NAME]" at bounding box center [459, 348] width 78 height 35
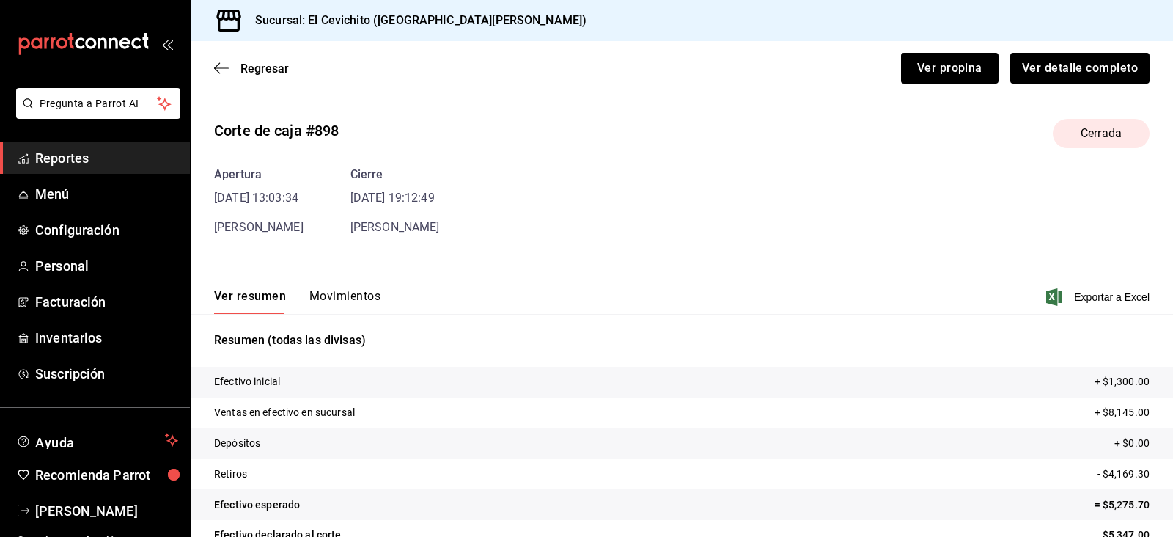
click at [348, 296] on button "Movimientos" at bounding box center [344, 301] width 71 height 25
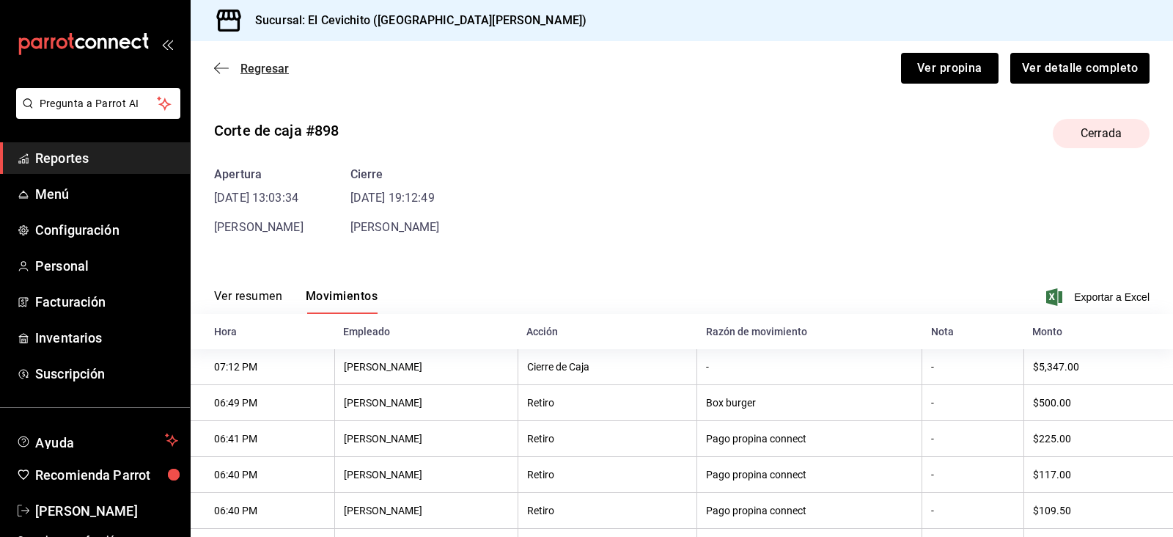
click at [240, 62] on span "Regresar" at bounding box center [264, 69] width 48 height 14
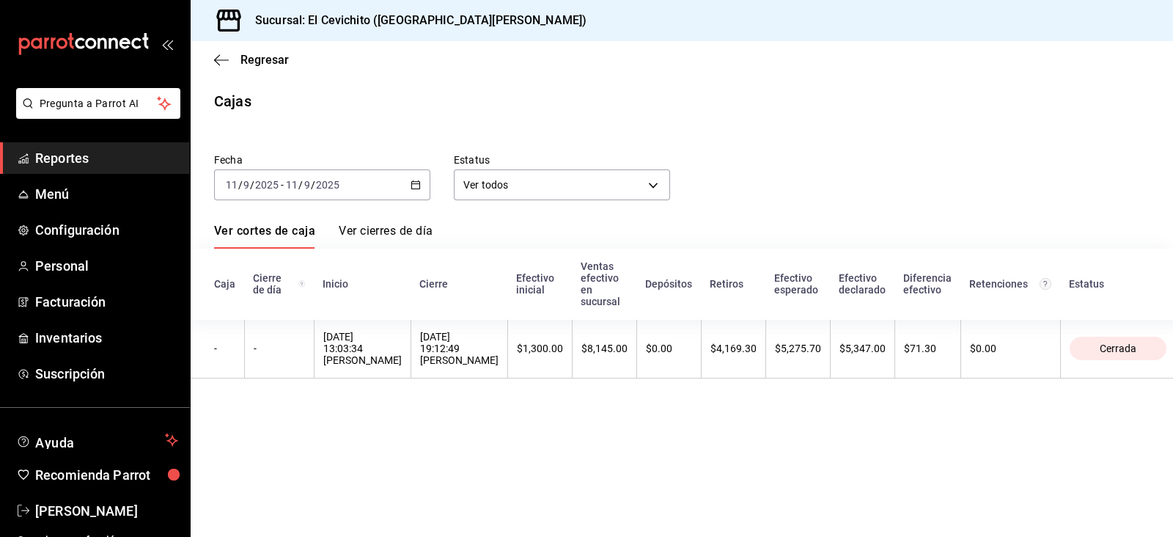
click at [422, 185] on div "[DATE] [DATE] - [DATE] [DATE]" at bounding box center [322, 184] width 216 height 31
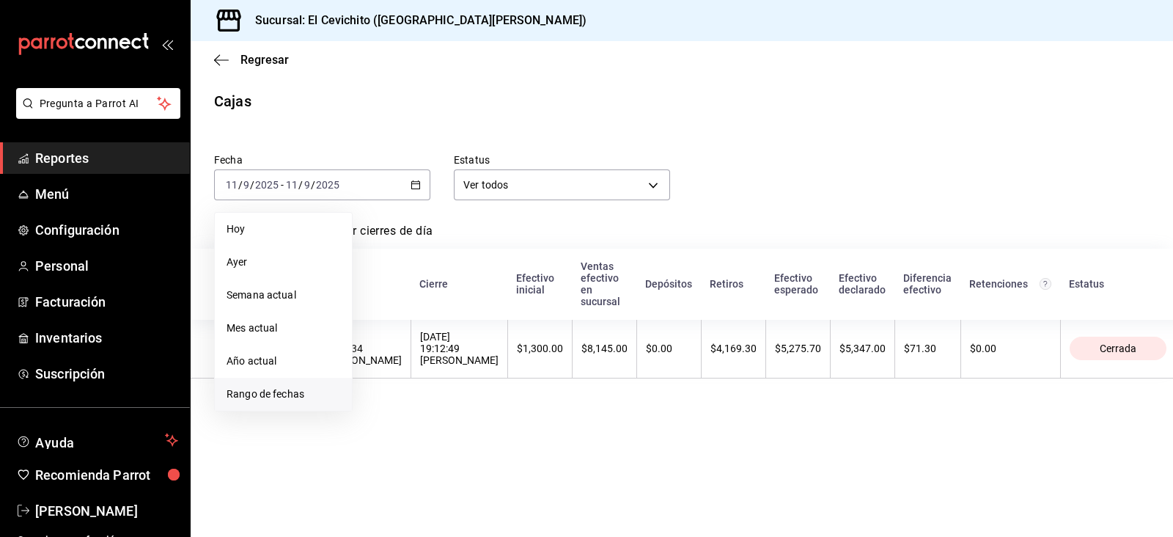
click at [301, 390] on span "Rango de fechas" at bounding box center [284, 393] width 114 height 15
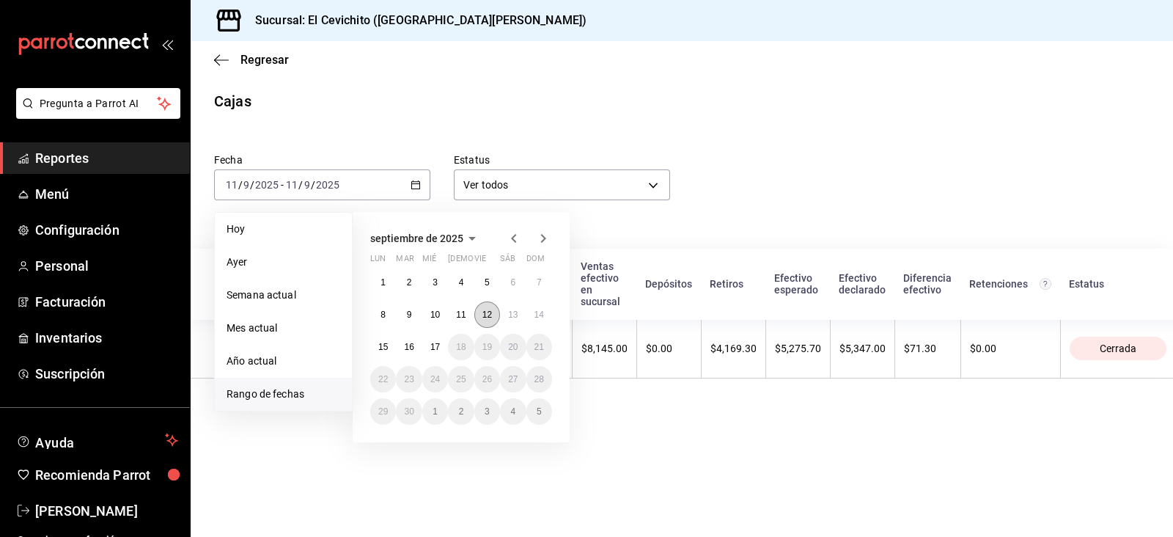
click at [495, 320] on button "12" at bounding box center [487, 314] width 26 height 26
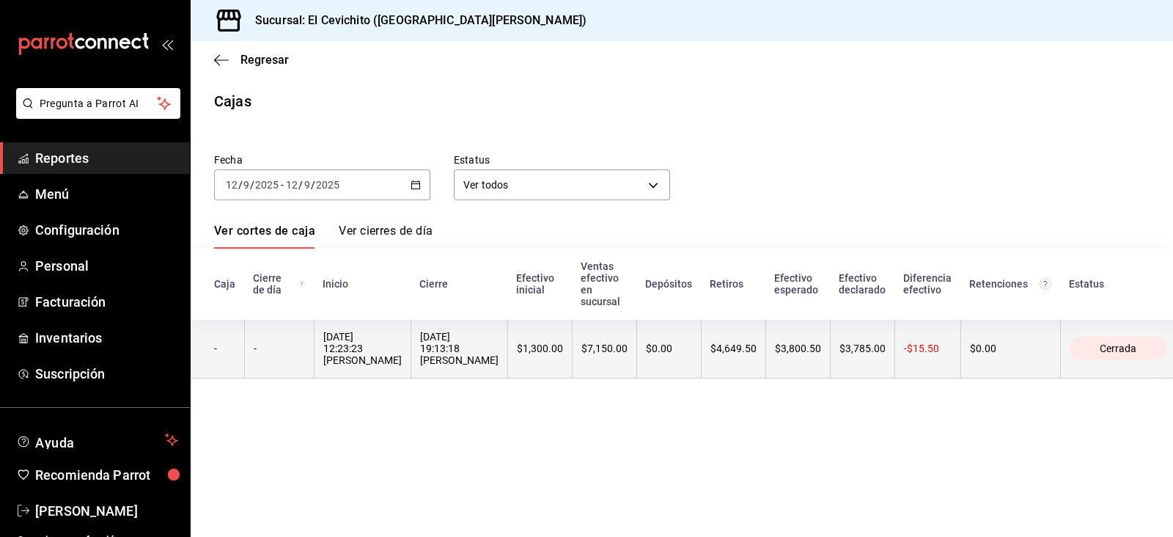
click at [495, 331] on th "[DATE] 19:13:18 [PERSON_NAME]" at bounding box center [459, 348] width 97 height 59
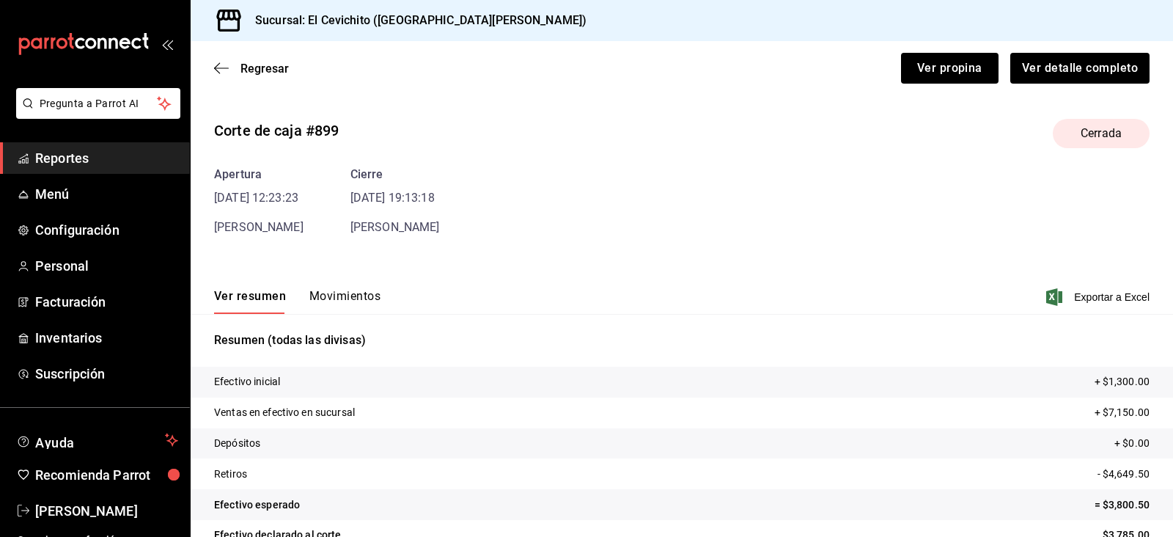
click at [323, 289] on button "Movimientos" at bounding box center [344, 301] width 71 height 25
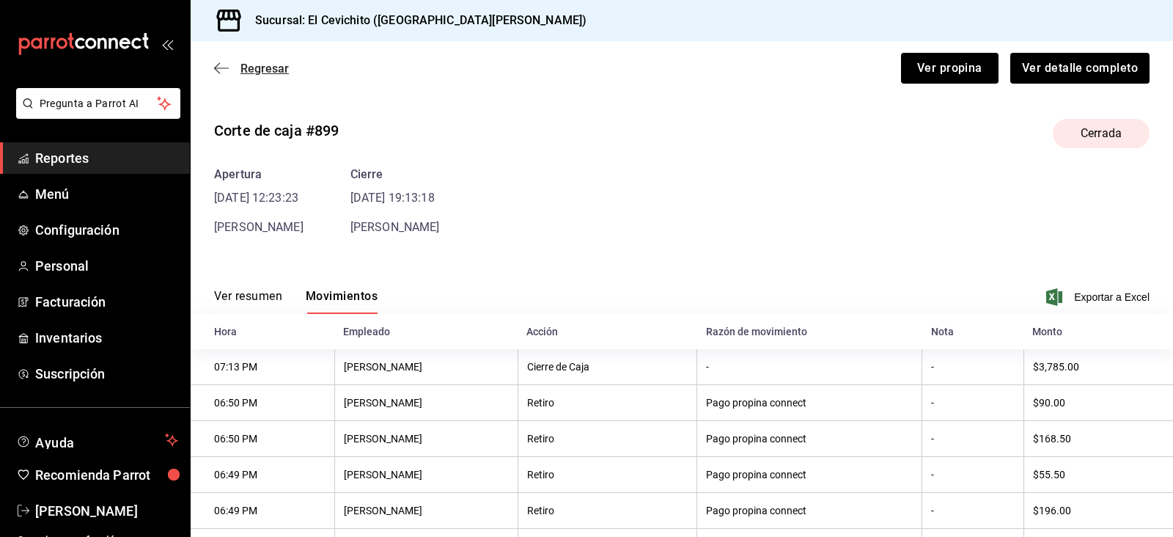
click at [251, 71] on span "Regresar" at bounding box center [264, 69] width 48 height 14
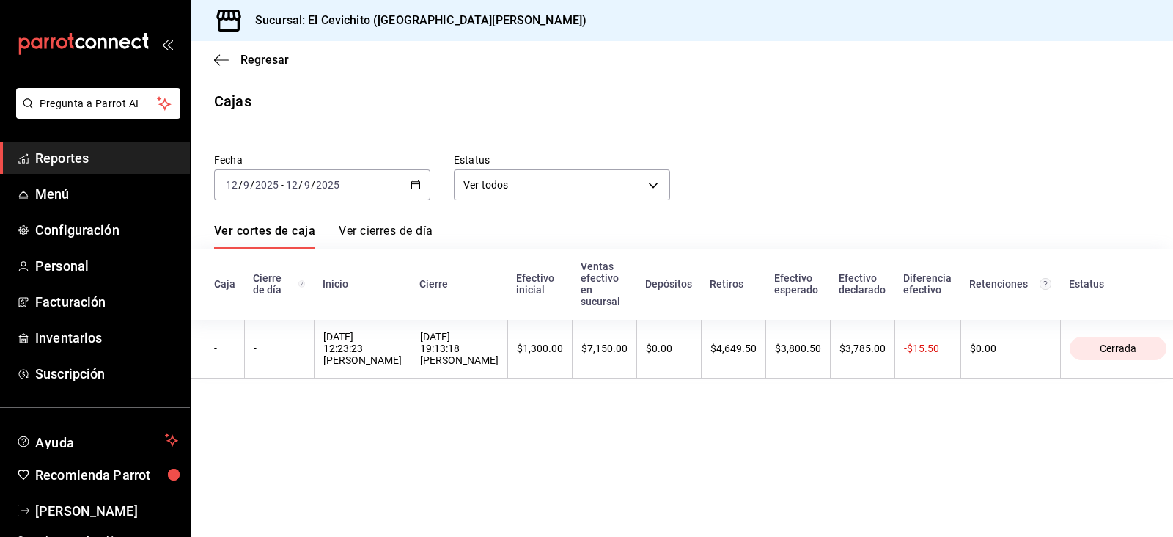
click at [413, 176] on div "[DATE] [DATE] - [DATE] [DATE]" at bounding box center [322, 184] width 216 height 31
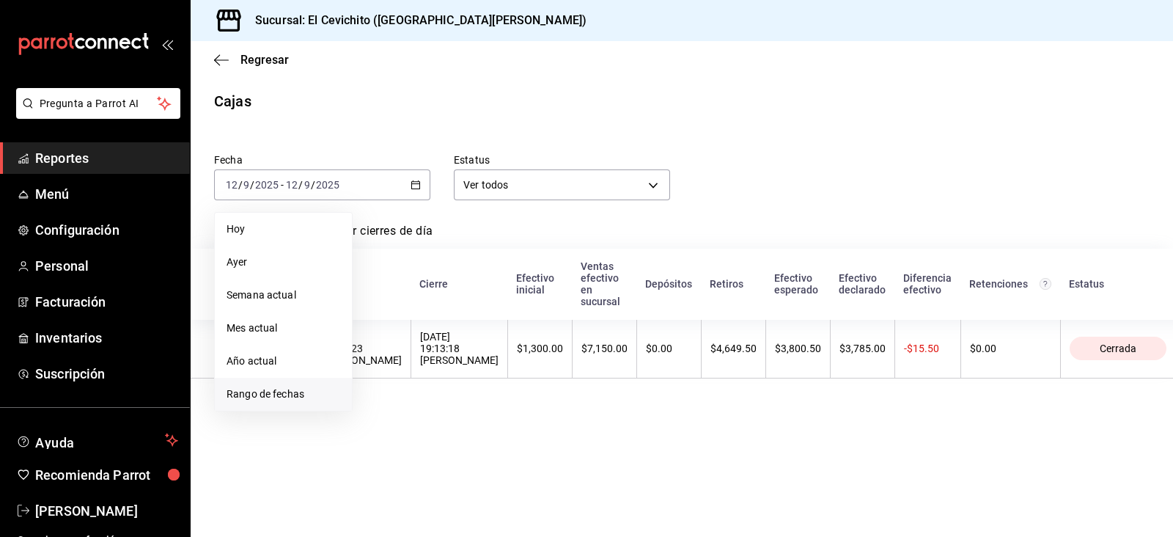
click at [301, 399] on span "Rango de fechas" at bounding box center [284, 393] width 114 height 15
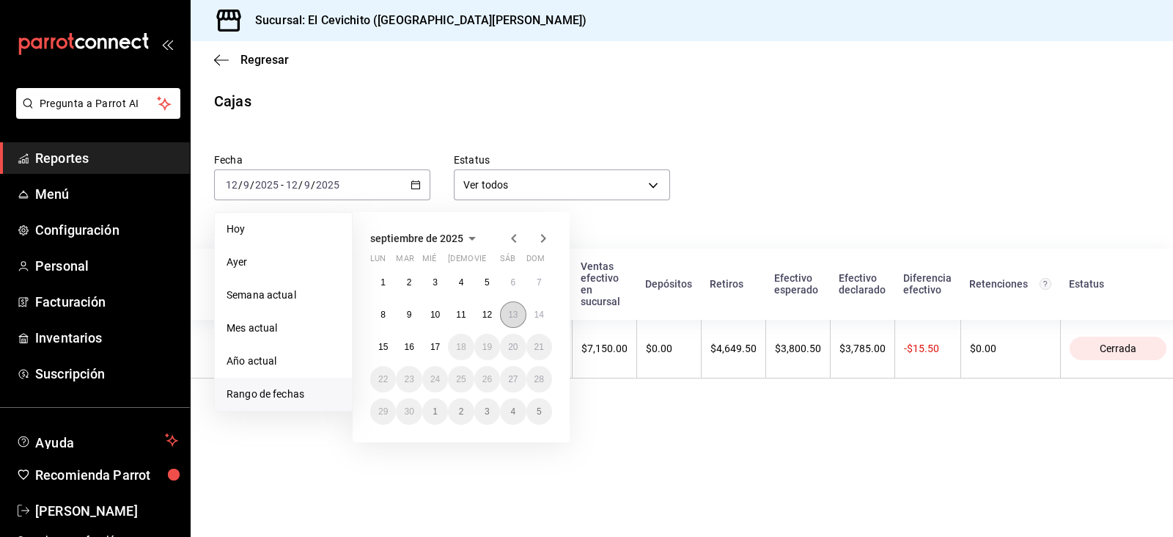
click at [515, 317] on abbr "13" at bounding box center [513, 314] width 10 height 10
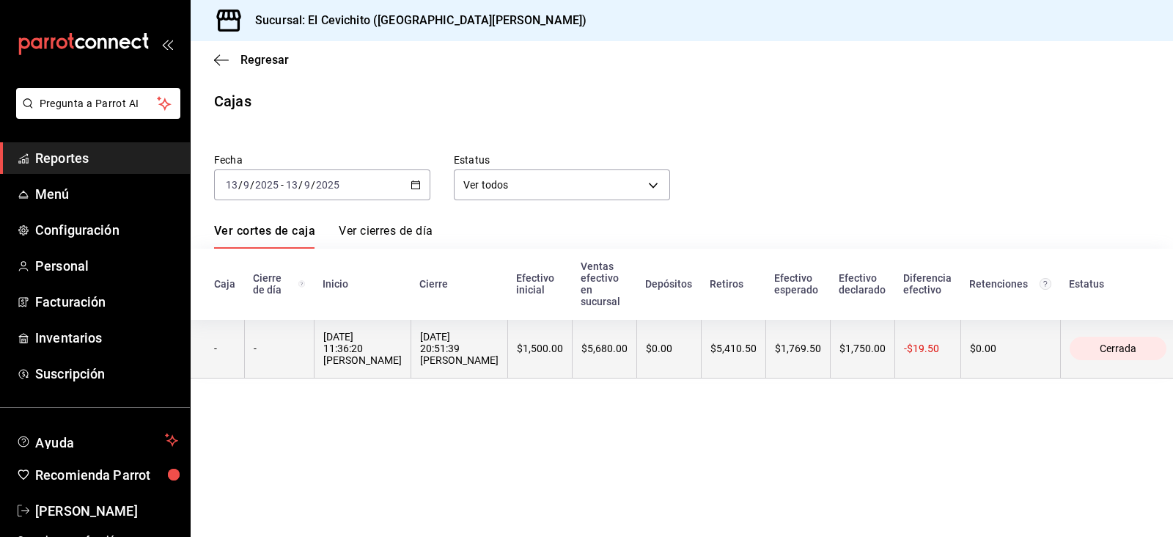
click at [512, 342] on th "$1,500.00" at bounding box center [539, 348] width 65 height 59
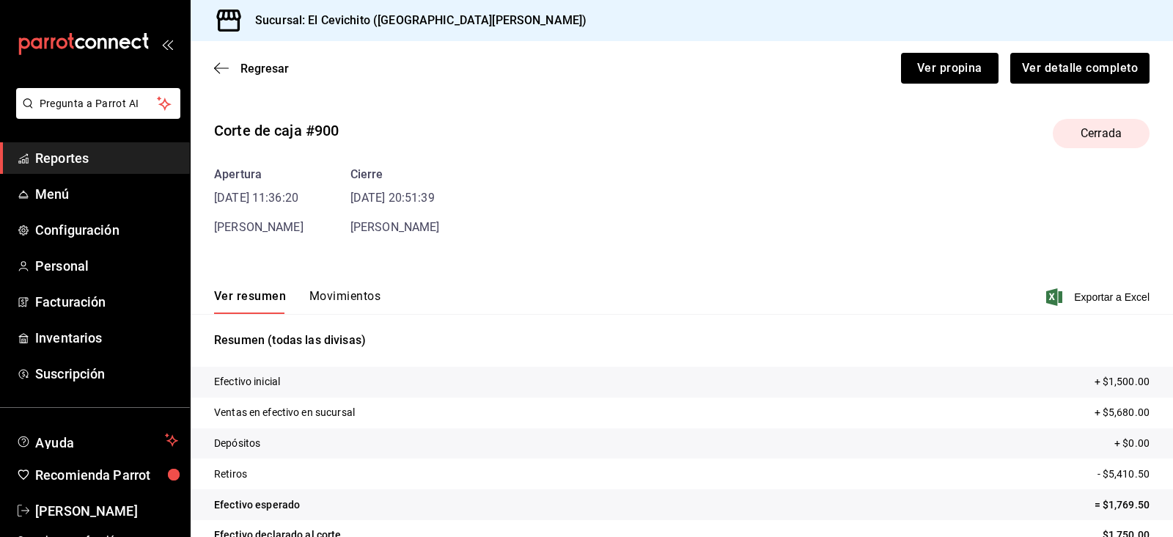
click at [330, 301] on button "Movimientos" at bounding box center [344, 301] width 71 height 25
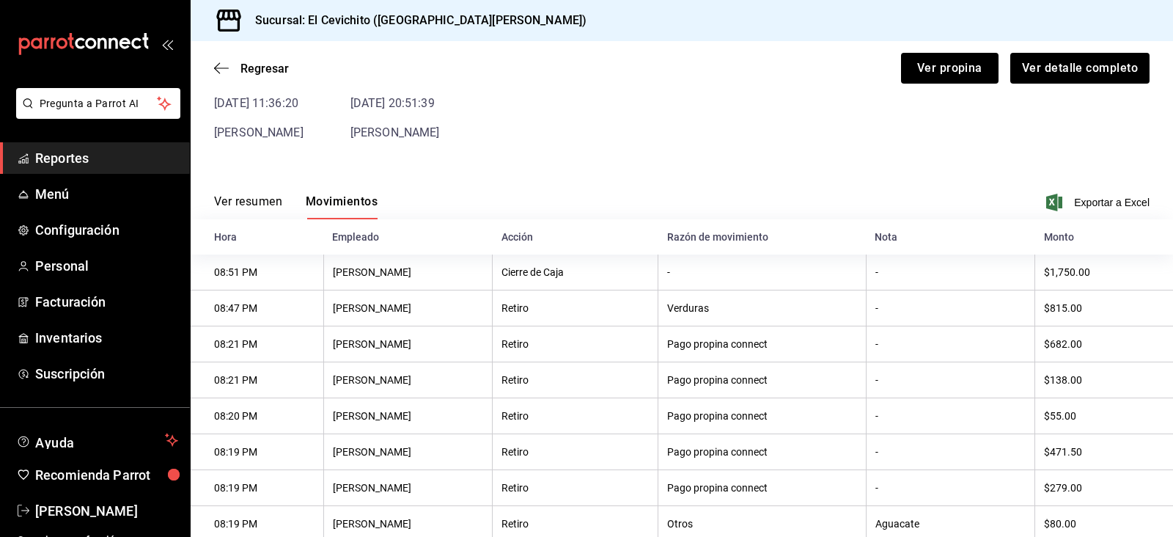
scroll to position [84, 0]
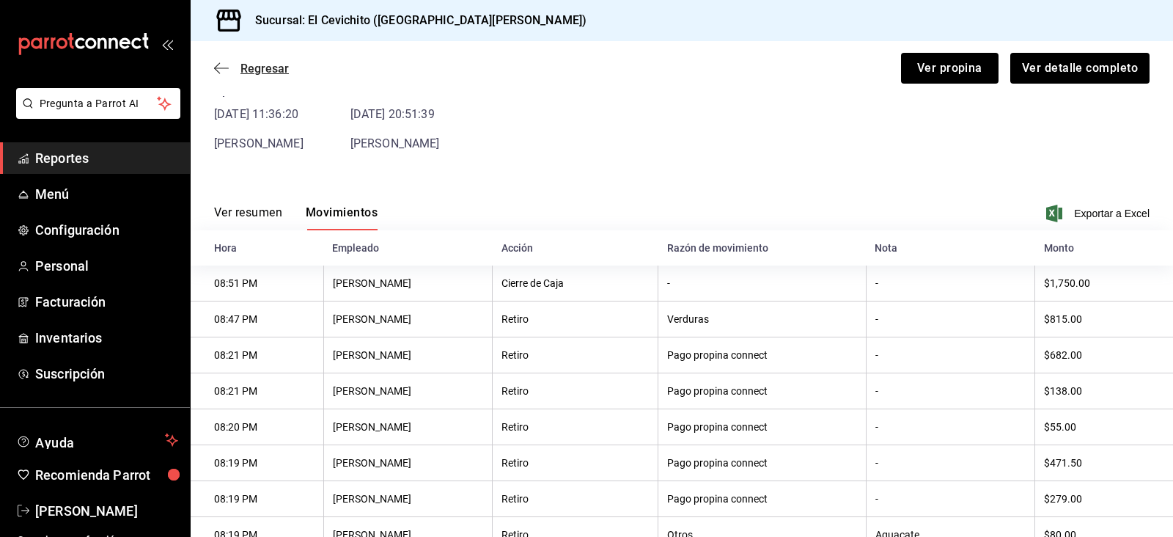
click at [254, 70] on span "Regresar" at bounding box center [264, 69] width 48 height 14
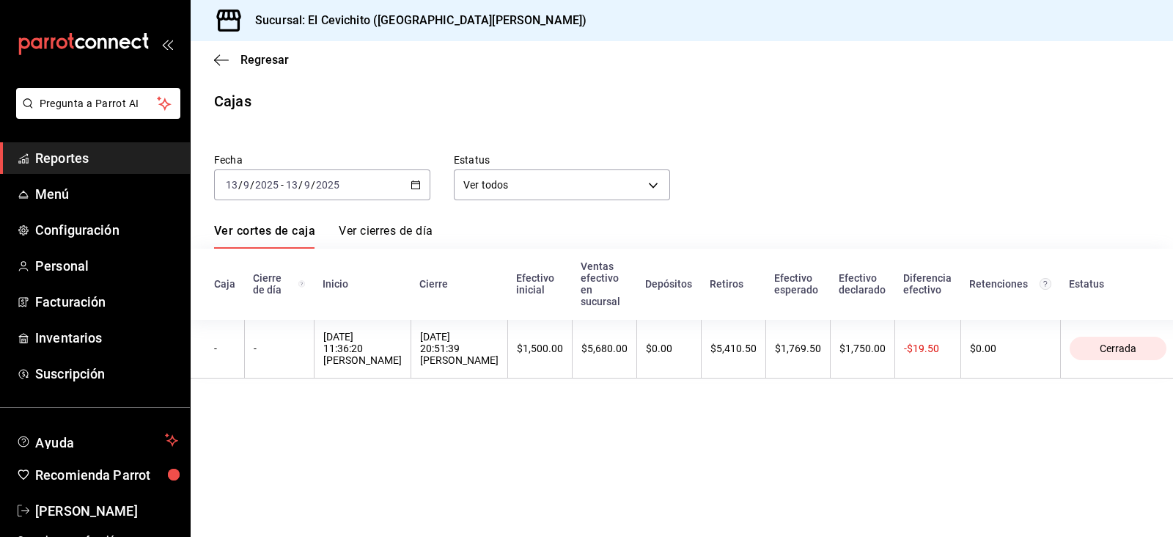
click at [418, 182] on icon "button" at bounding box center [416, 185] width 10 height 10
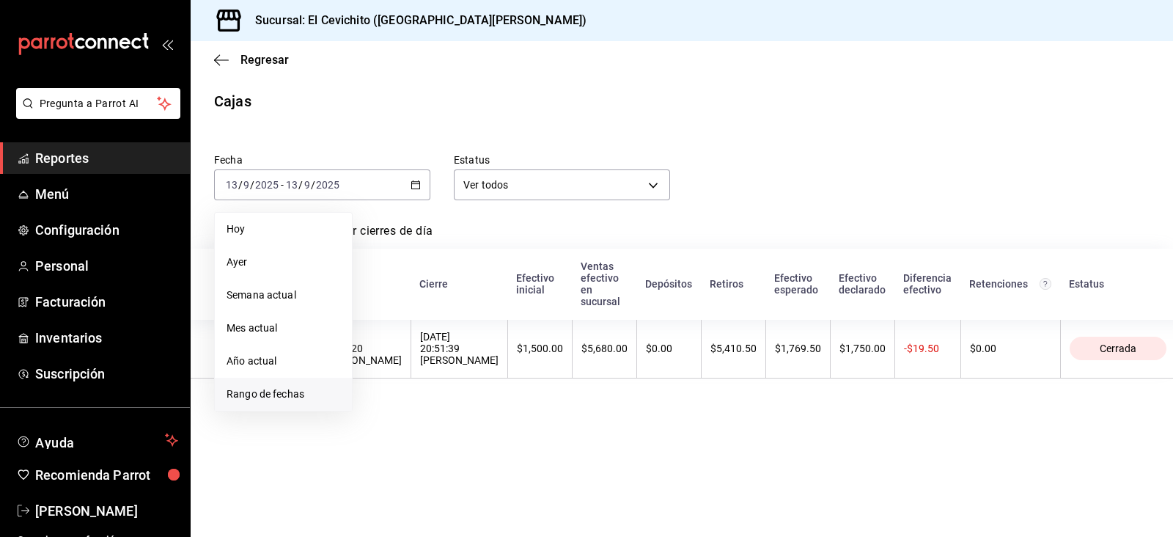
click at [265, 387] on span "Rango de fechas" at bounding box center [284, 393] width 114 height 15
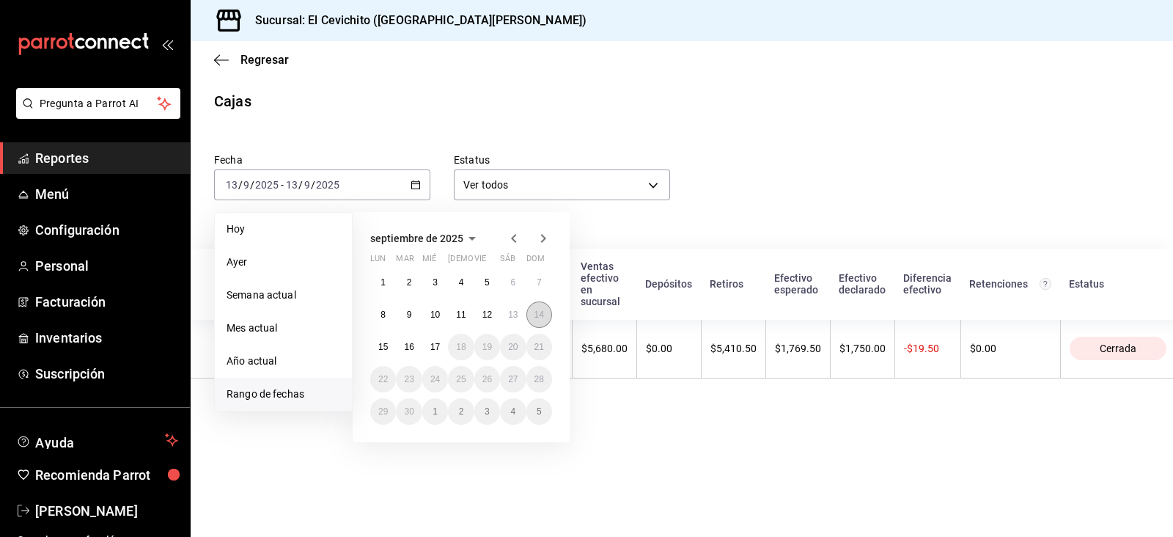
click at [529, 315] on button "14" at bounding box center [539, 314] width 26 height 26
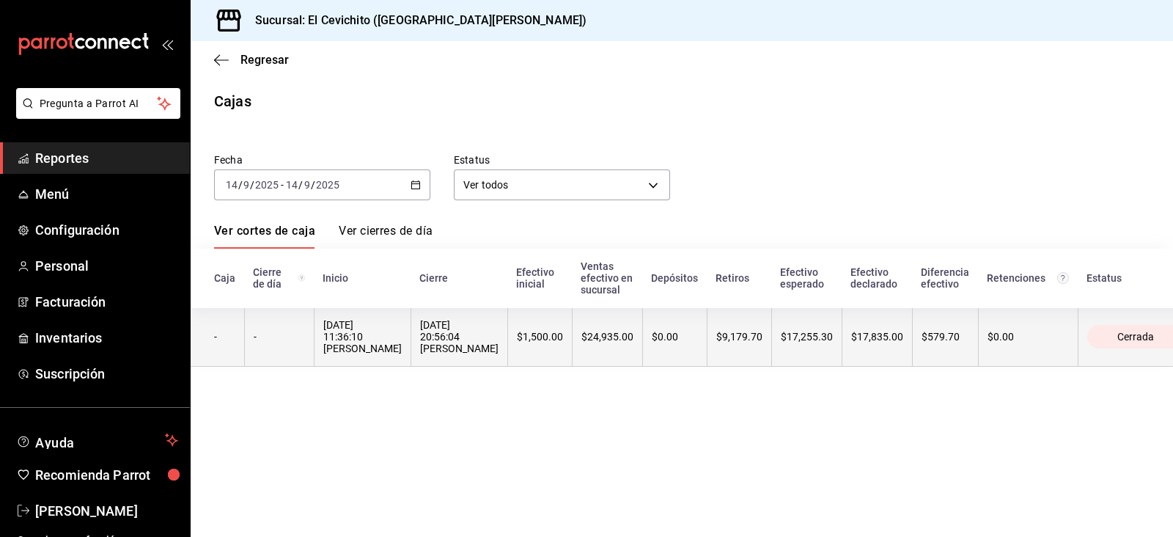
click at [529, 331] on div "$1,500.00" at bounding box center [540, 337] width 46 height 12
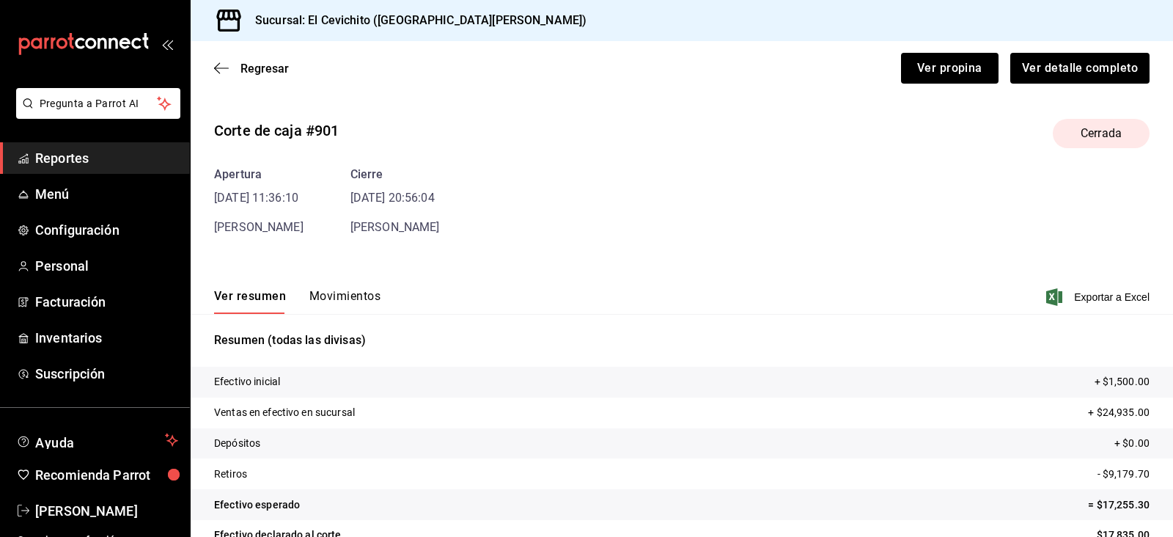
drag, startPoint x: 336, startPoint y: 230, endPoint x: 340, endPoint y: 284, distance: 53.7
click at [340, 284] on div "Corte de caja #901 Cerrada Apertura [DATE] 11:36:10 [PERSON_NAME] Cierre [DATE]…" at bounding box center [682, 352] width 982 height 491
click at [338, 296] on button "Movimientos" at bounding box center [344, 301] width 71 height 25
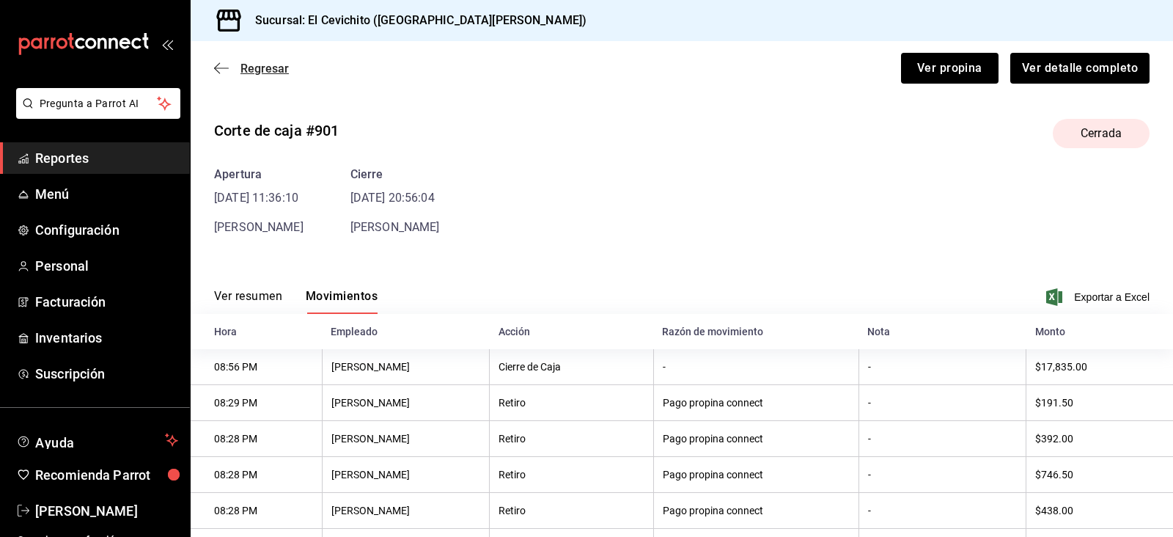
click at [258, 73] on span "Regresar" at bounding box center [264, 69] width 48 height 14
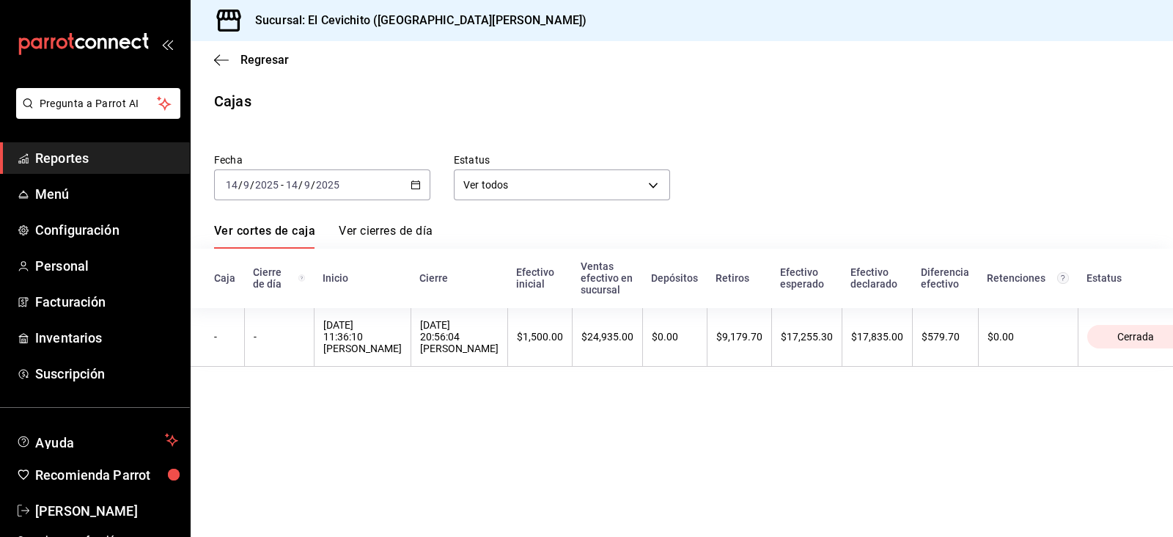
click at [411, 184] on icon "button" at bounding box center [416, 185] width 10 height 10
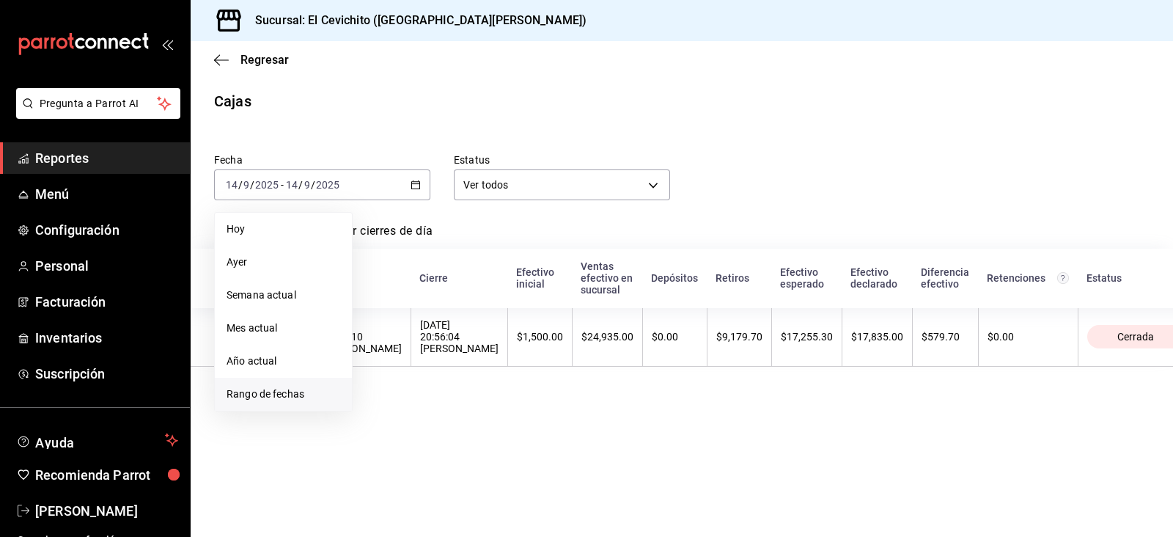
click at [320, 388] on span "Rango de fechas" at bounding box center [284, 393] width 114 height 15
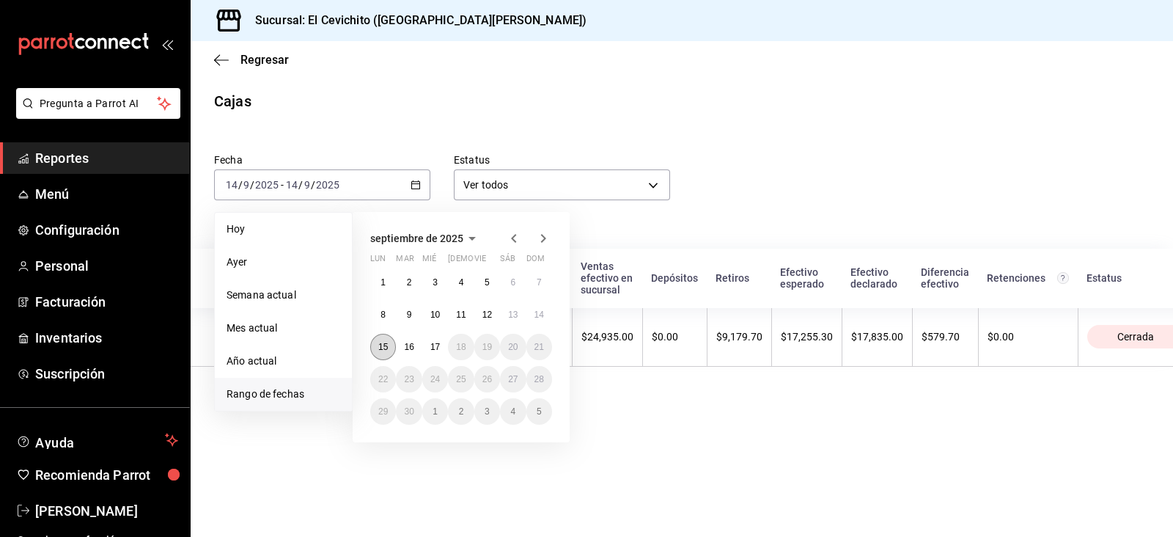
click at [377, 346] on button "15" at bounding box center [383, 347] width 26 height 26
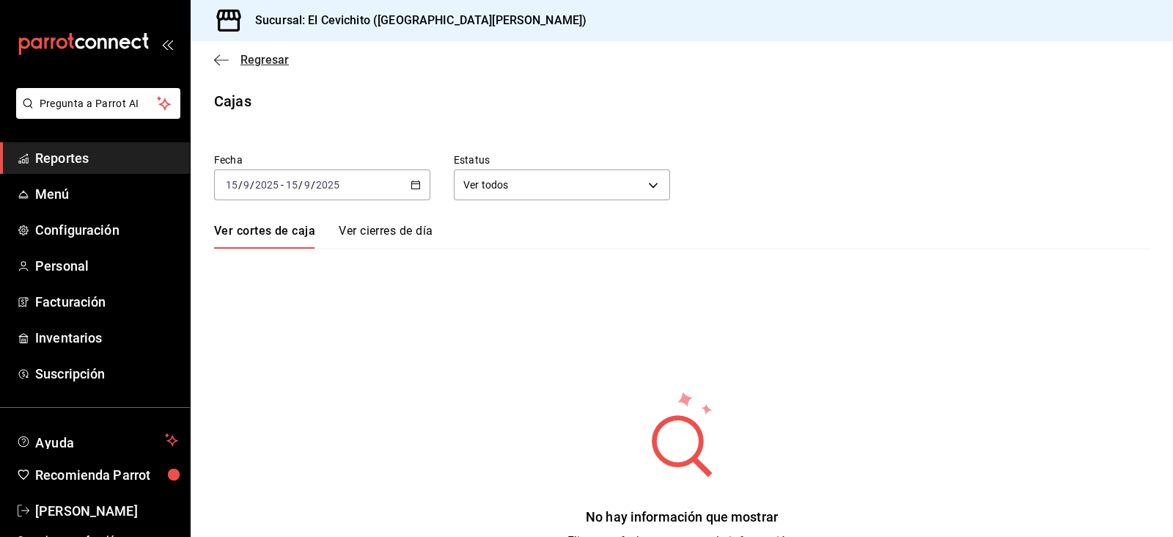
click at [215, 56] on icon "button" at bounding box center [221, 60] width 15 height 13
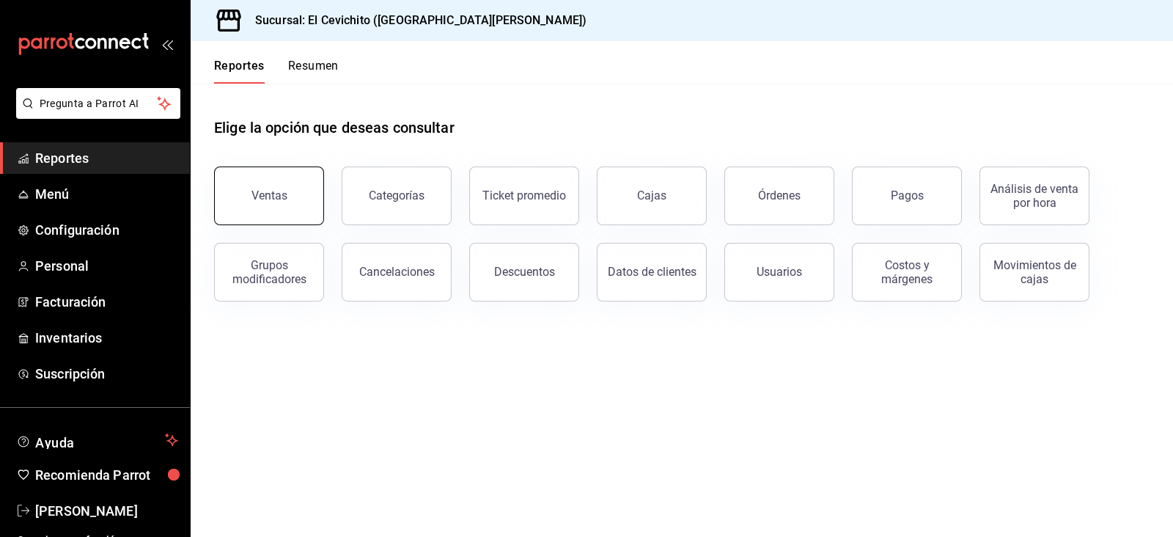
click at [275, 202] on button "Ventas" at bounding box center [269, 195] width 110 height 59
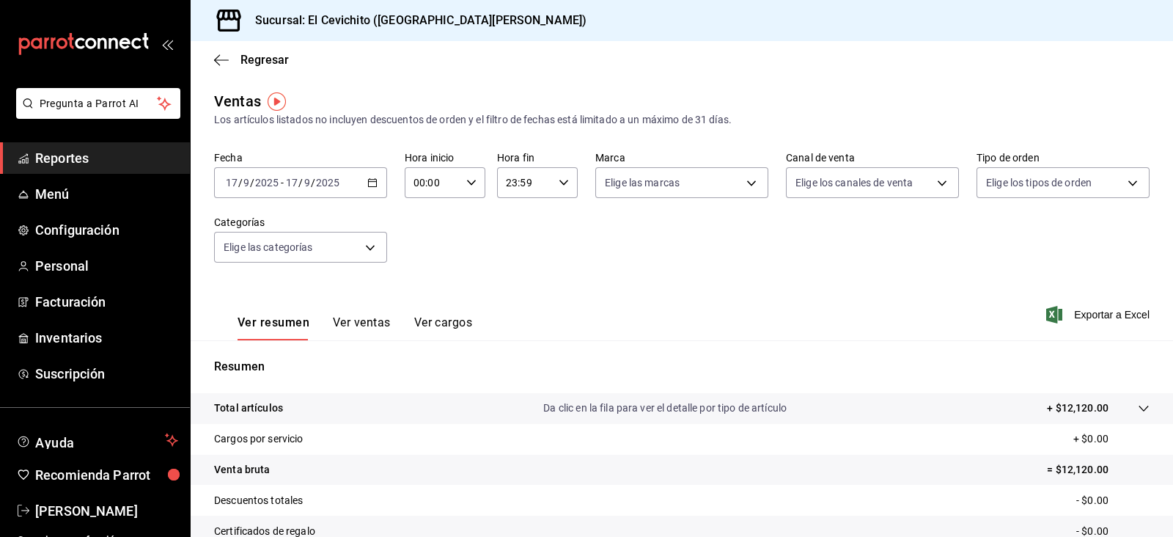
click at [368, 185] on icon "button" at bounding box center [372, 182] width 10 height 10
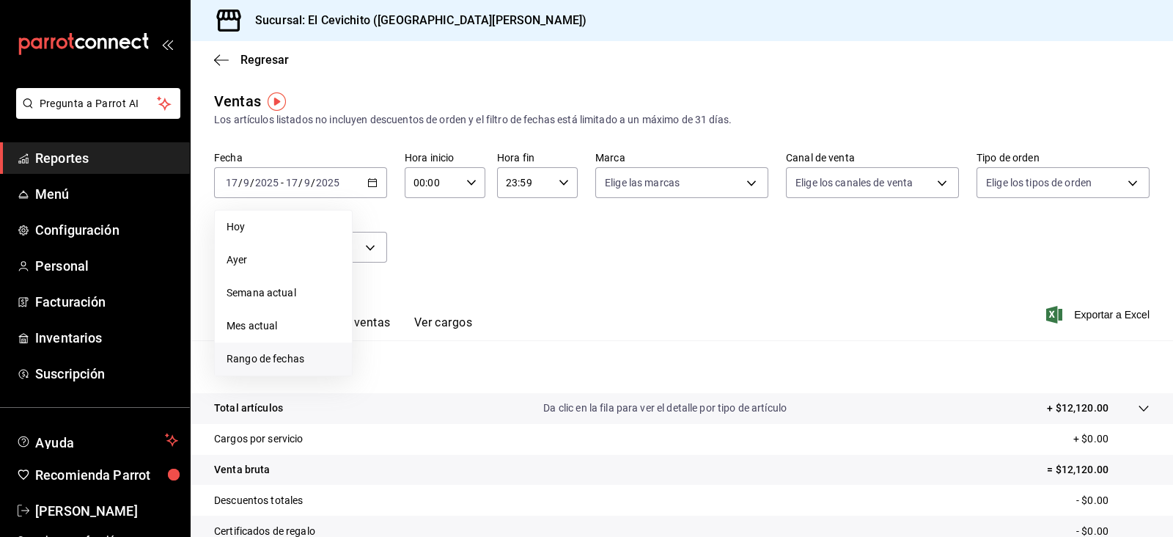
click at [289, 356] on span "Rango de fechas" at bounding box center [284, 358] width 114 height 15
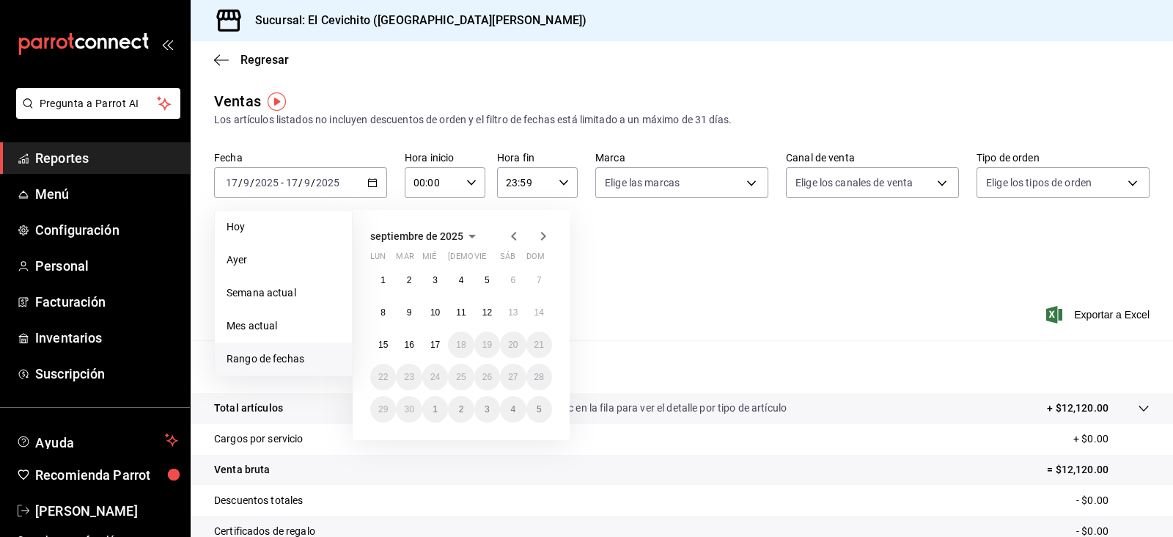
click at [512, 237] on icon "button" at bounding box center [513, 236] width 5 height 9
click at [400, 405] on button "26" at bounding box center [409, 409] width 26 height 26
click at [548, 235] on icon "button" at bounding box center [543, 236] width 18 height 18
click at [378, 320] on button "8" at bounding box center [383, 312] width 26 height 26
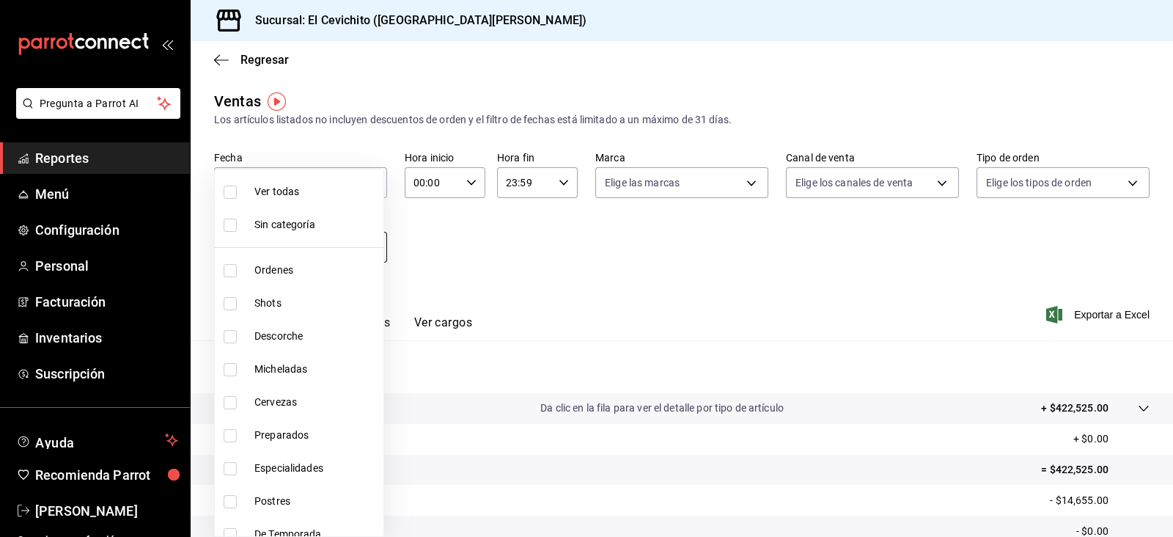
click at [361, 252] on body "Pregunta a Parrot AI Reportes Menú Configuración Personal Facturación Inventari…" at bounding box center [586, 268] width 1173 height 537
click at [328, 306] on span "Shots" at bounding box center [315, 302] width 123 height 15
type input "687674ed-7dad-42c9-8578-0bc38cb2a498"
checkbox input "true"
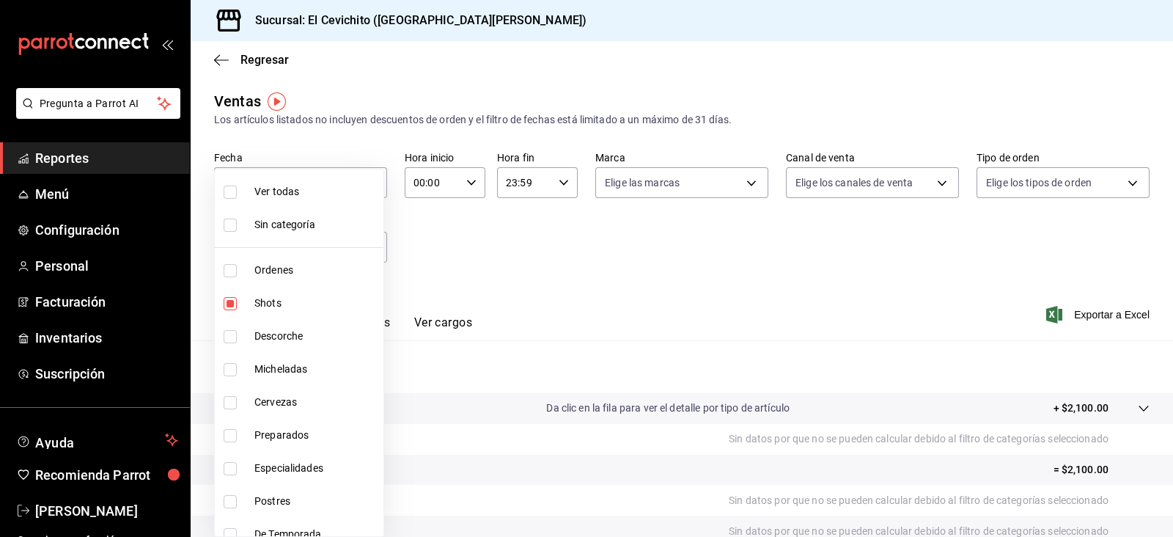
click at [328, 437] on span "Preparados" at bounding box center [315, 434] width 123 height 15
type input "687674ed-7dad-42c9-8578-0bc38cb2a498,eac22d54-664c-4851-8c34-bcfaef3bfeca"
checkbox input "true"
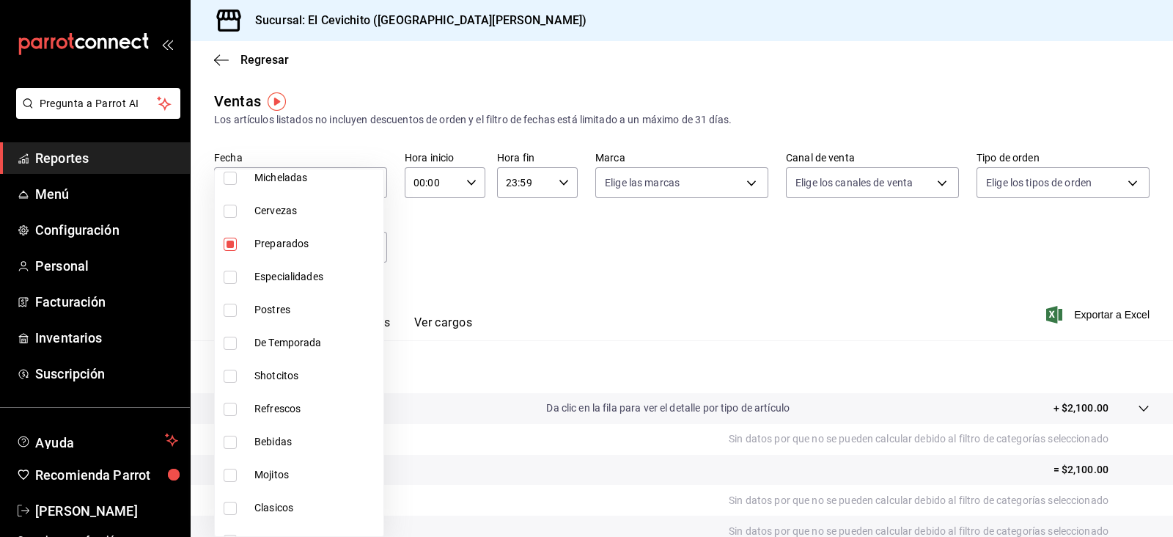
scroll to position [192, 0]
click at [312, 374] on span "Shotcitos" at bounding box center [315, 374] width 123 height 15
type input "687674ed-7dad-42c9-8578-0bc38cb2a498,eac22d54-664c-4851-8c34-bcfaef3bfeca,3b0af…"
checkbox input "true"
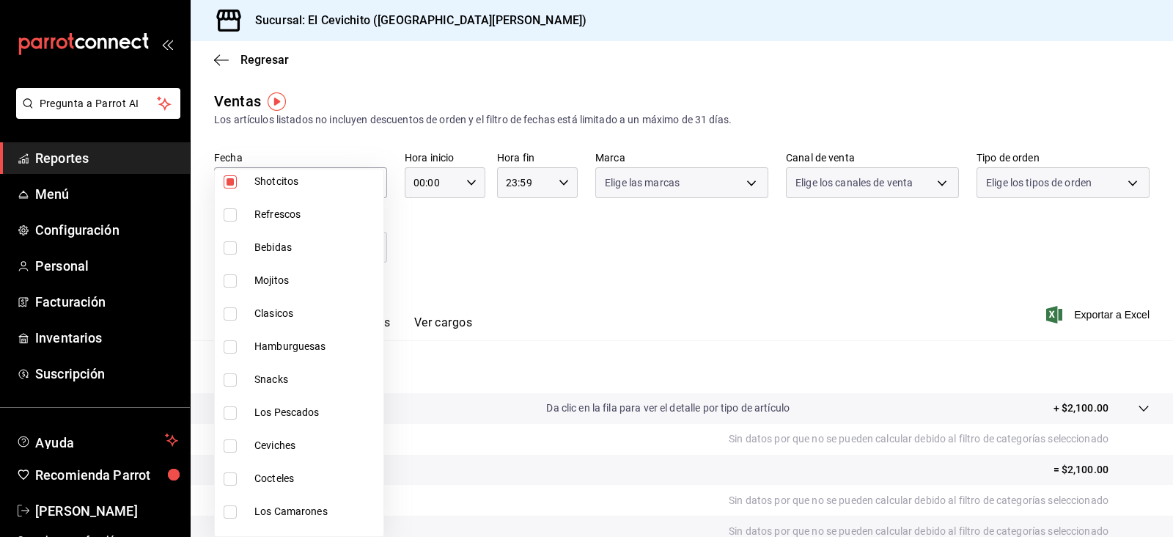
scroll to position [414, 0]
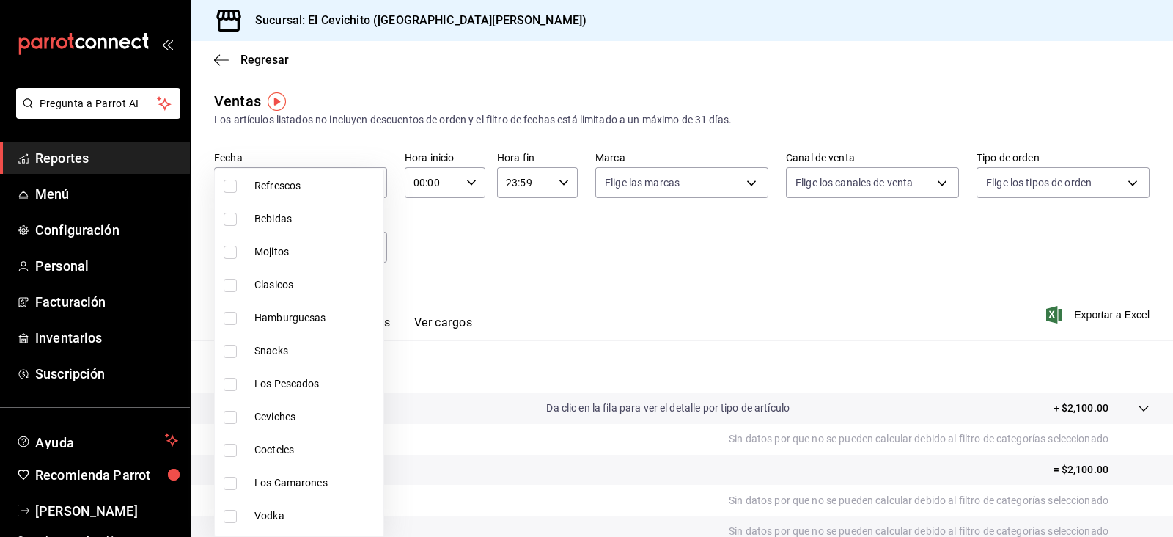
click at [308, 254] on span "Mojitos" at bounding box center [315, 251] width 123 height 15
type input "687674ed-7dad-42c9-8578-0bc38cb2a498,eac22d54-664c-4851-8c34-bcfaef3bfeca,3b0af…"
checkbox input "true"
click at [306, 282] on span "Clasicos" at bounding box center [315, 284] width 123 height 15
type input "687674ed-7dad-42c9-8578-0bc38cb2a498,eac22d54-664c-4851-8c34-bcfaef3bfeca,3b0af…"
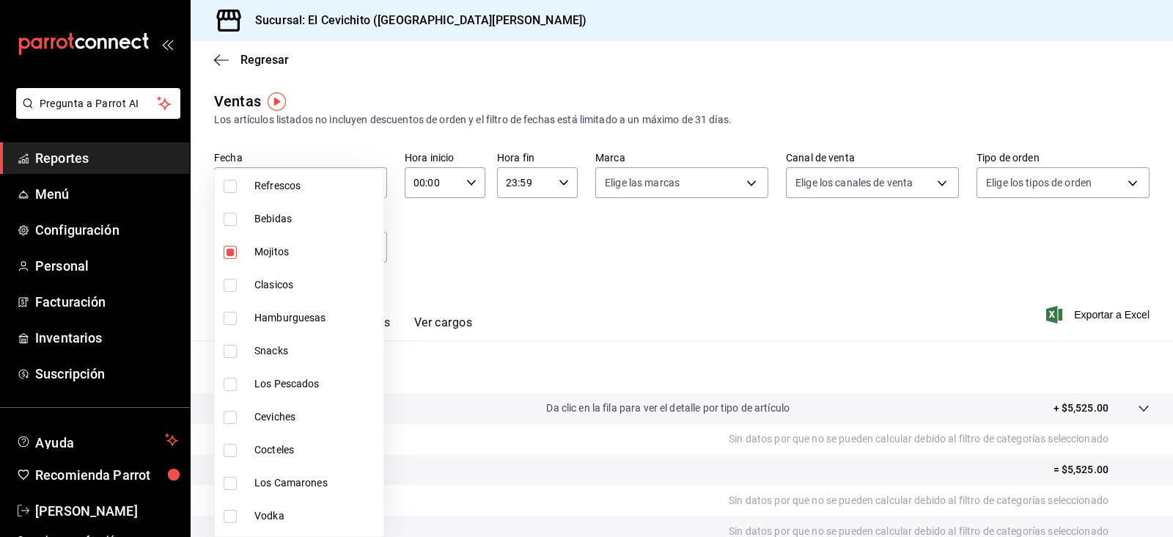
checkbox input "true"
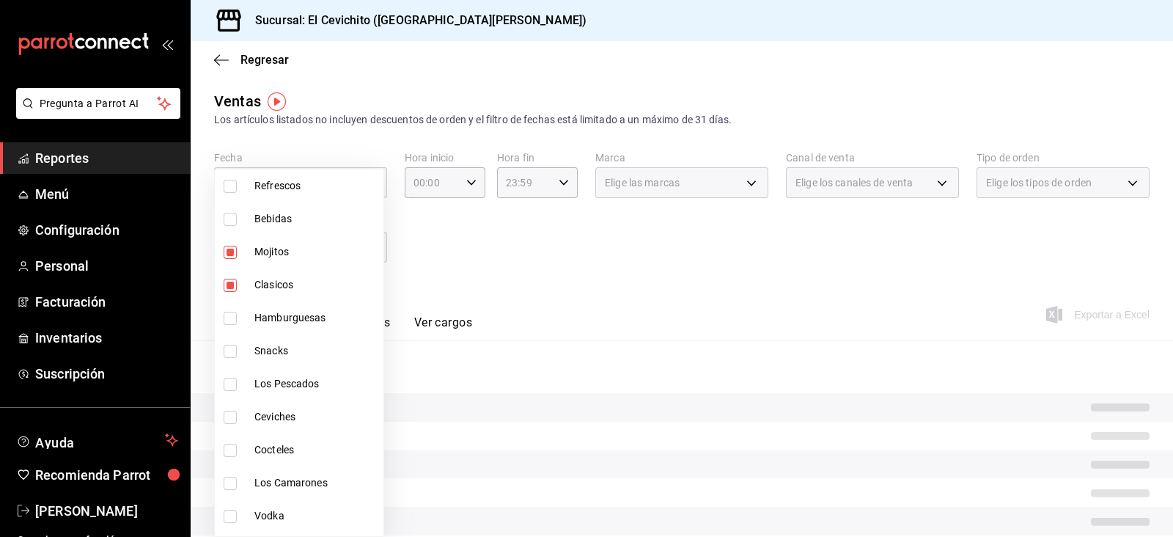
click at [304, 312] on span "Hamburguesas" at bounding box center [315, 317] width 123 height 15
type input "687674ed-7dad-42c9-8578-0bc38cb2a498,eac22d54-664c-4851-8c34-bcfaef3bfeca,3b0af…"
checkbox input "true"
click at [293, 359] on li "Snacks" at bounding box center [299, 350] width 169 height 33
type input "687674ed-7dad-42c9-8578-0bc38cb2a498,eac22d54-664c-4851-8c34-bcfaef3bfeca,3b0af…"
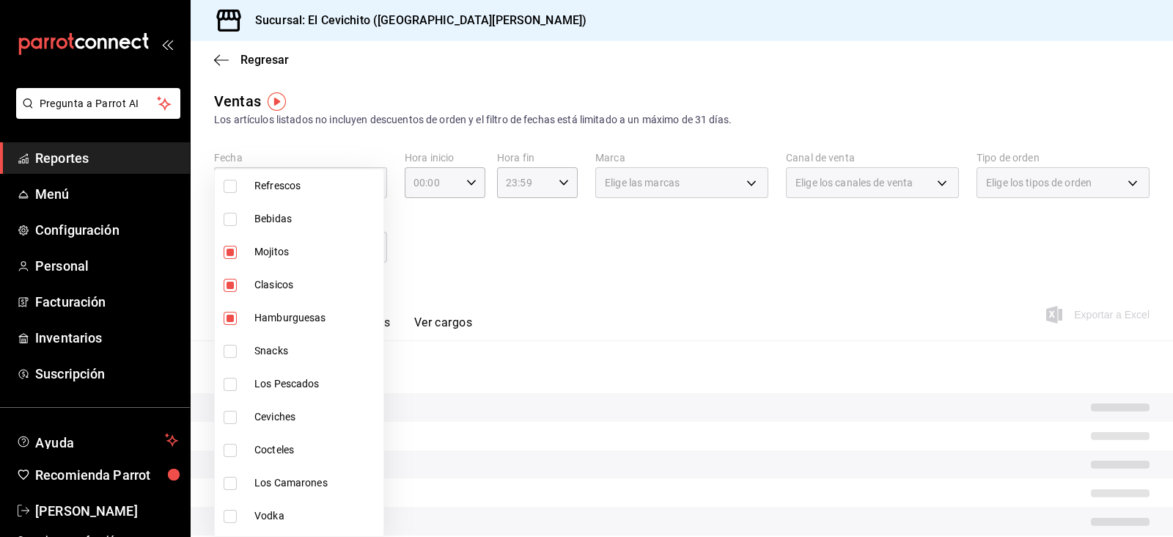
checkbox input "true"
click at [286, 508] on span "Vodka" at bounding box center [315, 515] width 123 height 15
type input "687674ed-7dad-42c9-8578-0bc38cb2a498,eac22d54-664c-4851-8c34-bcfaef3bfeca,3b0af…"
checkbox input "true"
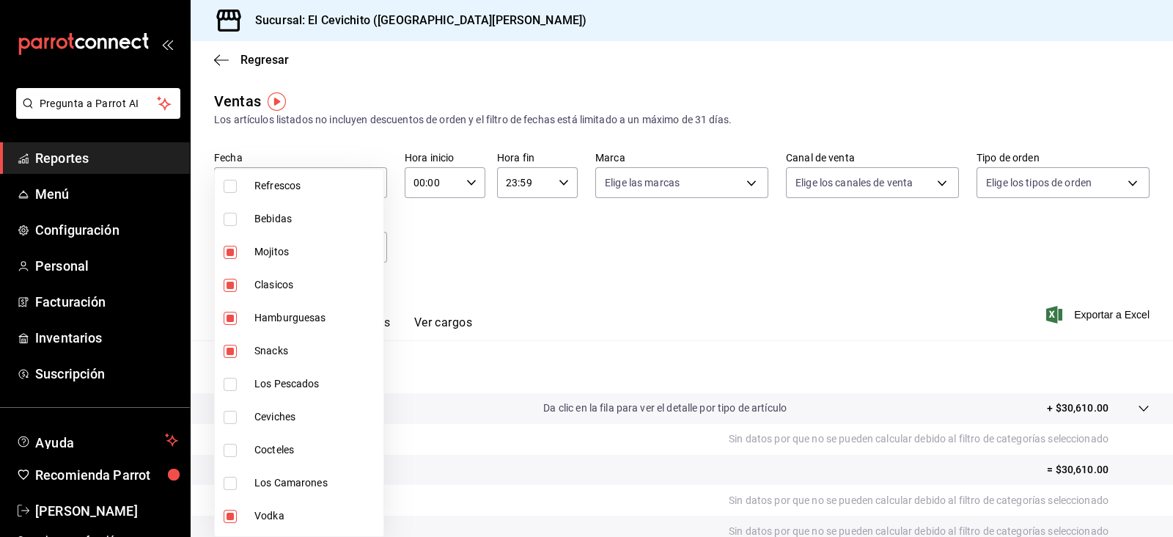
click at [1062, 313] on div at bounding box center [586, 268] width 1173 height 537
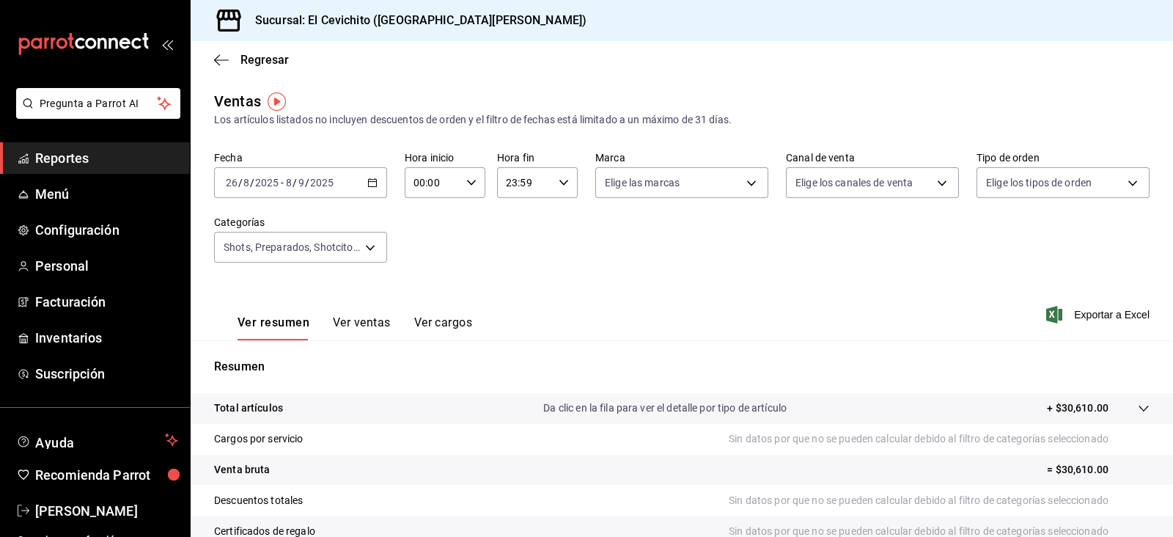
click at [1062, 313] on span "Exportar a Excel" at bounding box center [1099, 315] width 100 height 18
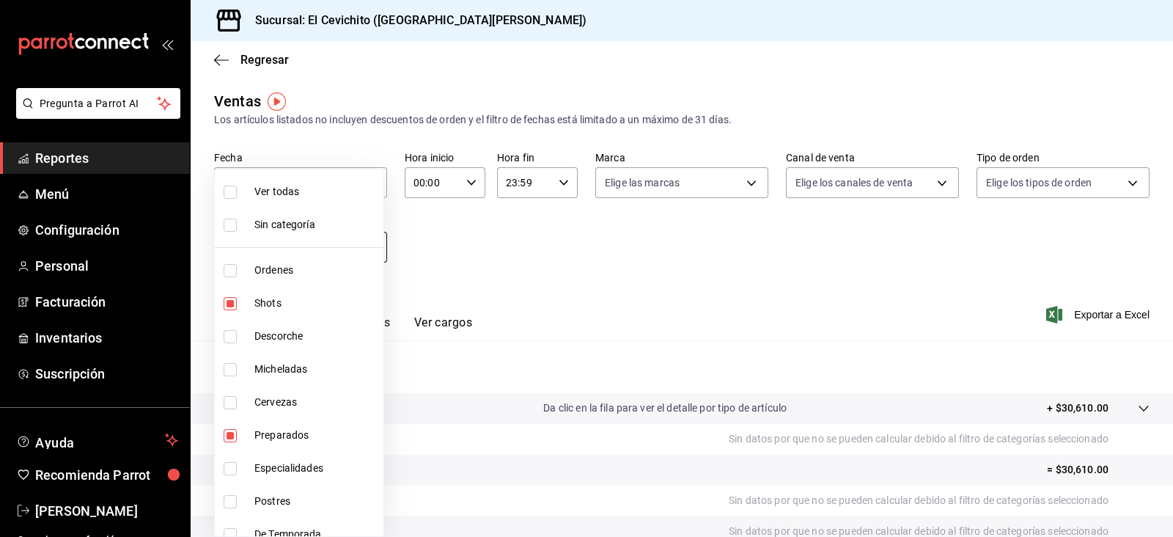
click at [370, 246] on body "Pregunta a Parrot AI Reportes Menú Configuración Personal Facturación Inventari…" at bounding box center [586, 268] width 1173 height 537
click at [335, 311] on li "Shots" at bounding box center [299, 303] width 169 height 33
type input "eac22d54-664c-4851-8c34-bcfaef3bfeca,3b0afa47-4548-4f8c-8607-83e81fa81f10,37bb8…"
checkbox input "false"
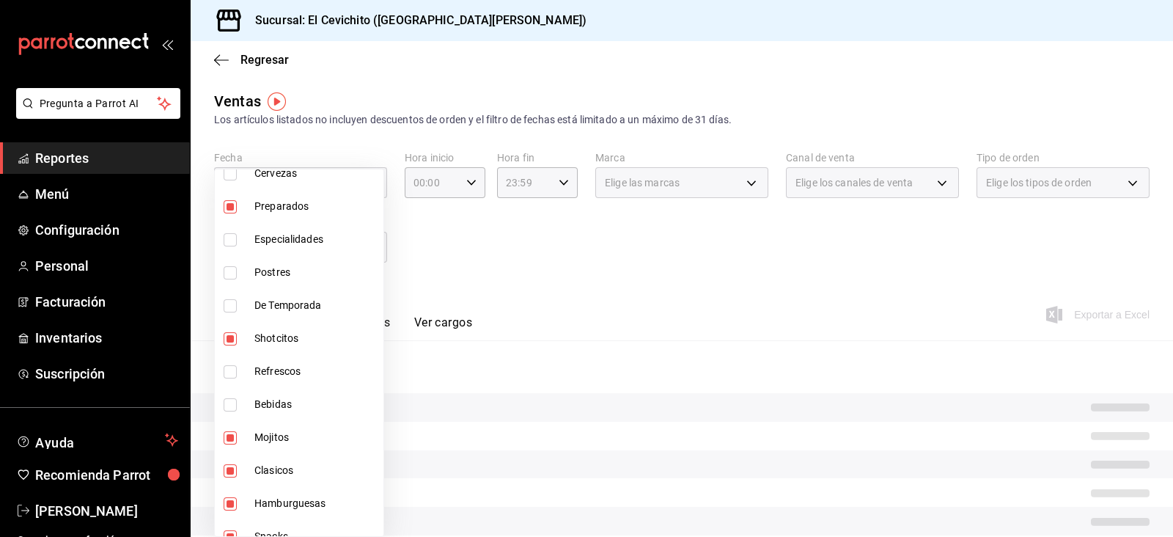
scroll to position [231, 0]
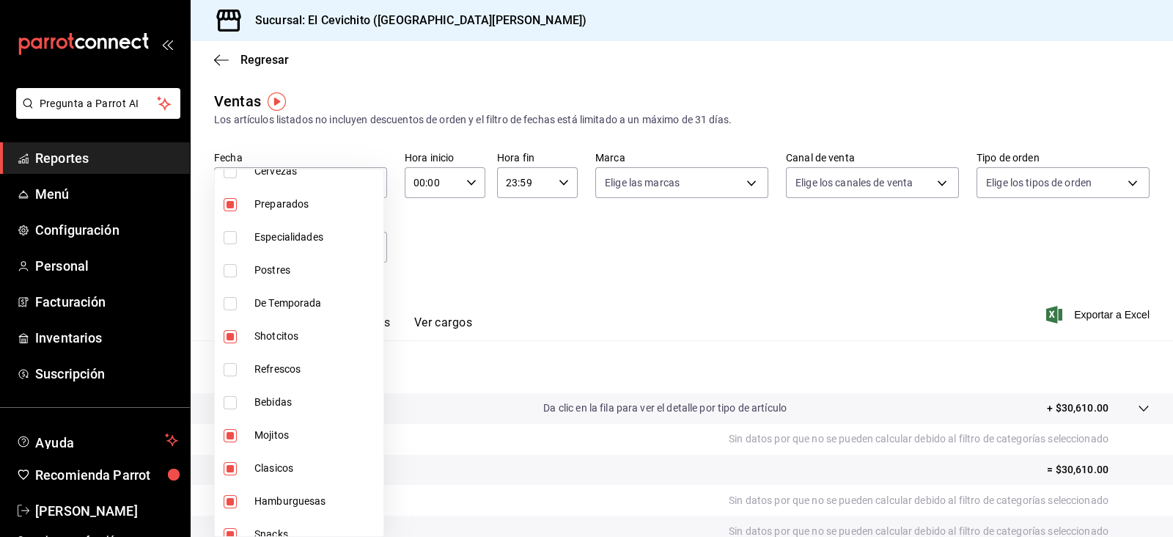
click at [319, 331] on span "Shotcitos" at bounding box center [315, 335] width 123 height 15
type input "eac22d54-664c-4851-8c34-bcfaef3bfeca,37bb8f61-35a9-49e9-a3f9-fac280aa0bad,93f83…"
checkbox input "false"
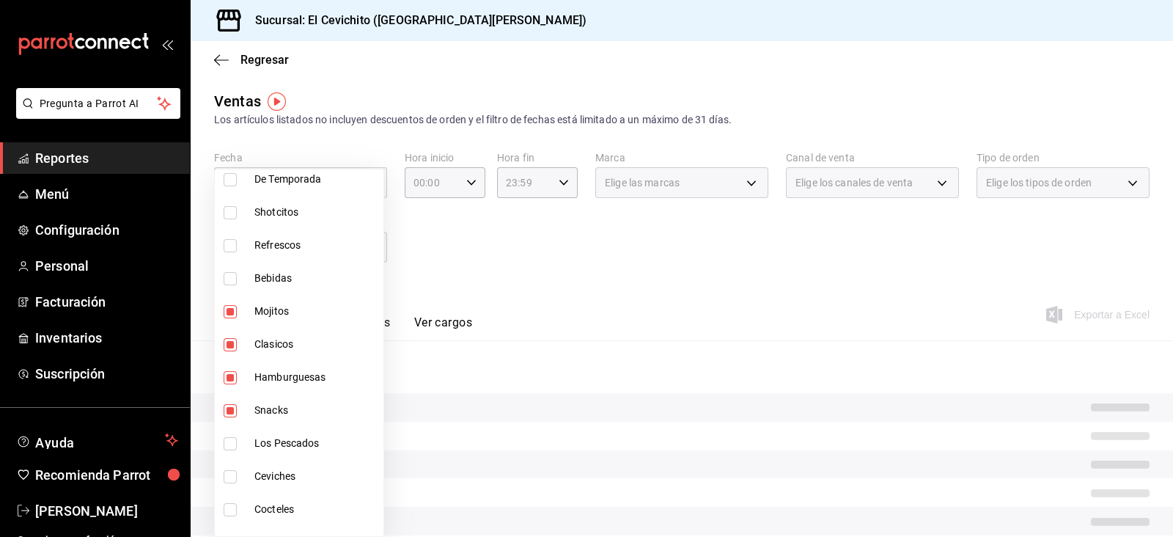
scroll to position [362, 0]
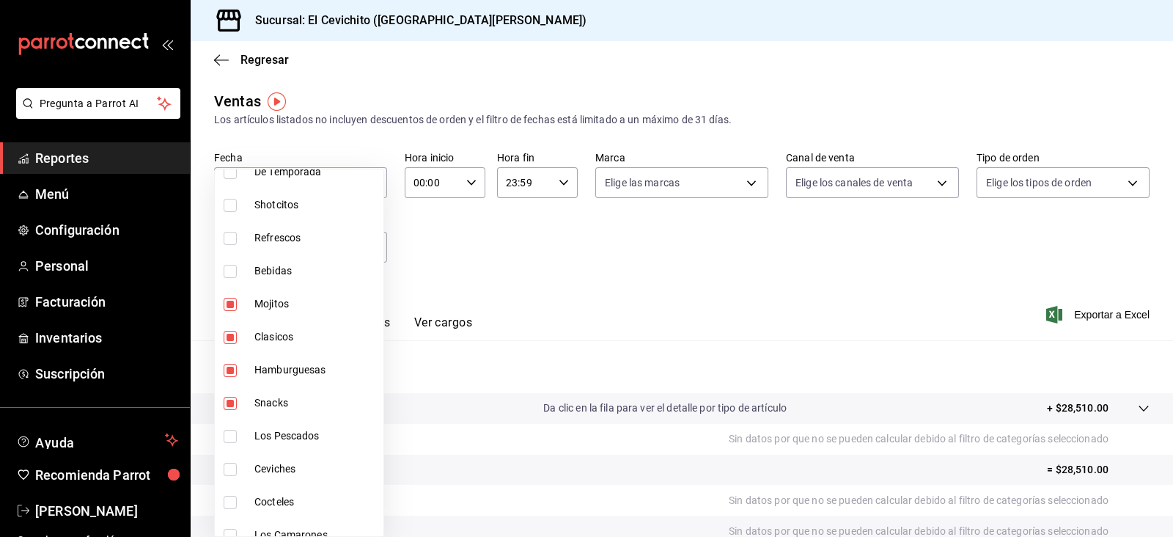
click at [315, 386] on li "Snacks" at bounding box center [299, 402] width 169 height 33
type input "eac22d54-664c-4851-8c34-bcfaef3bfeca,37bb8f61-35a9-49e9-a3f9-fac280aa0bad,93f83…"
checkbox input "false"
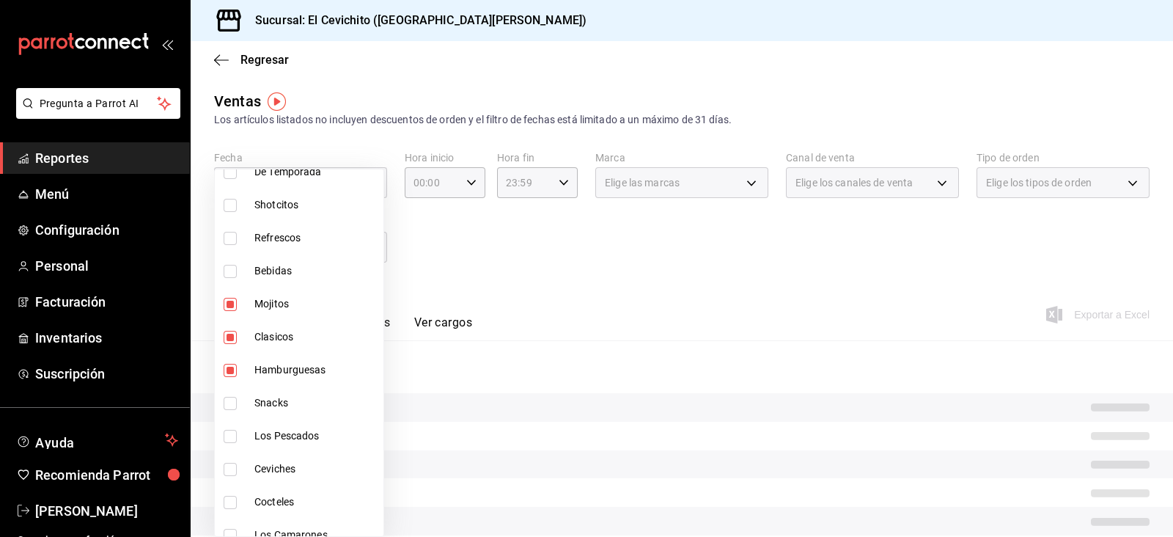
click at [323, 374] on span "Hamburguesas" at bounding box center [315, 369] width 123 height 15
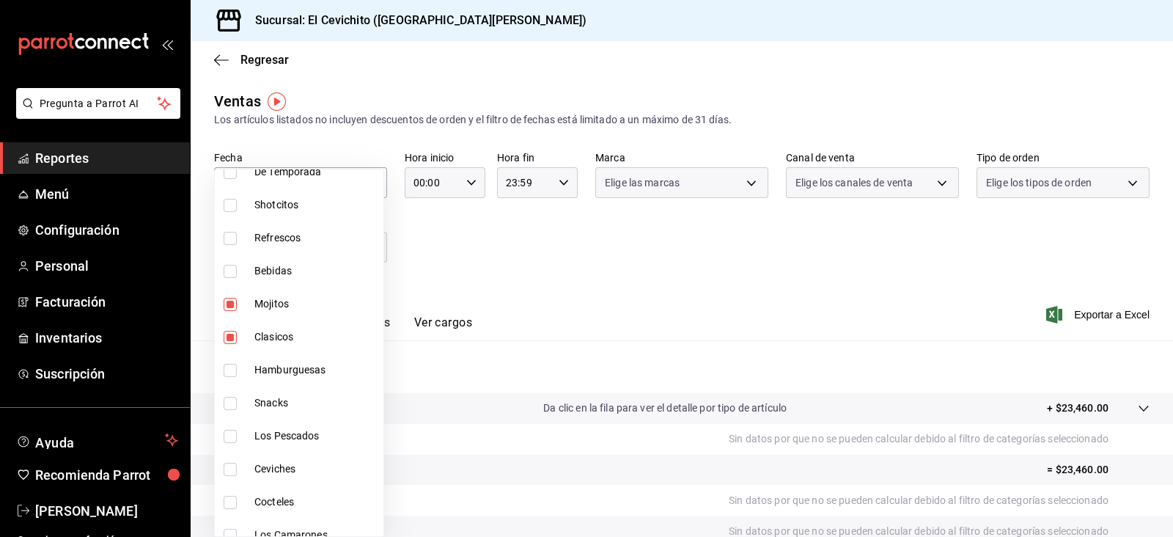
type input "eac22d54-664c-4851-8c34-bcfaef3bfeca,37bb8f61-35a9-49e9-a3f9-fac280aa0bad,93f83…"
checkbox input "false"
click at [1098, 316] on div at bounding box center [586, 268] width 1173 height 537
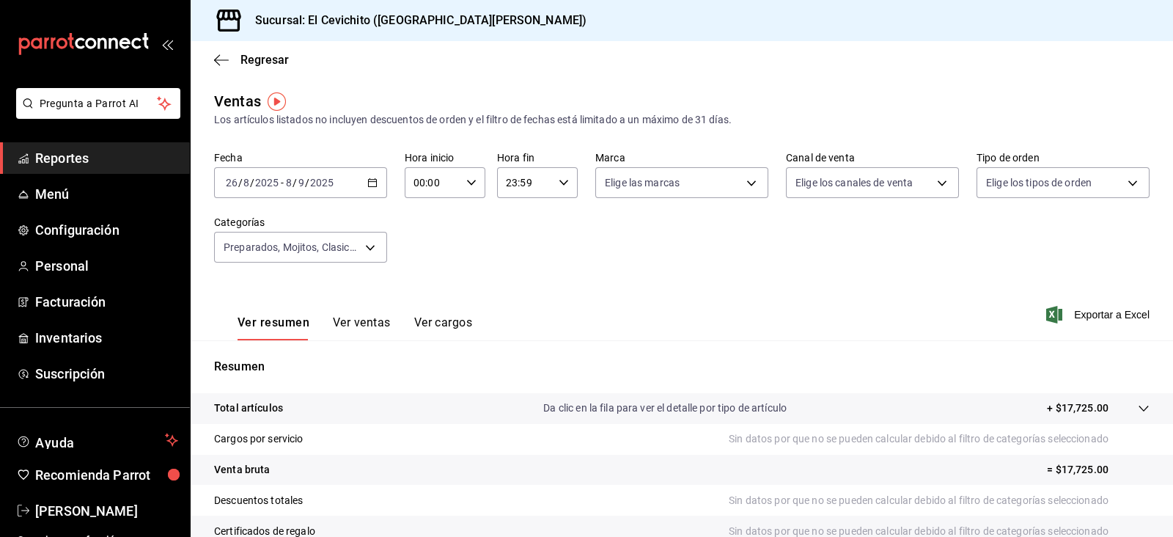
click at [1098, 316] on span "Exportar a Excel" at bounding box center [1099, 315] width 100 height 18
